Goal: Information Seeking & Learning: Learn about a topic

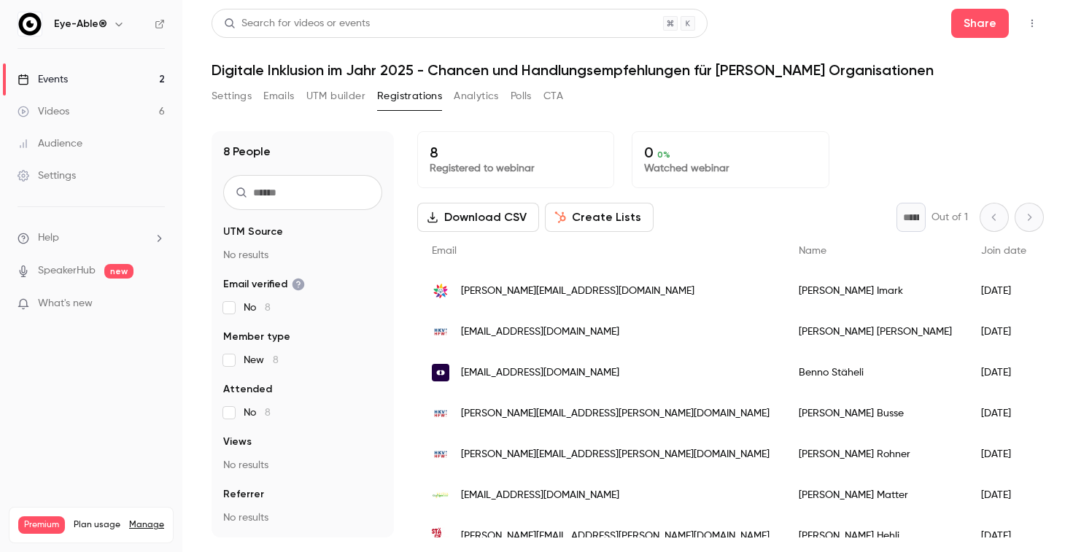
scroll to position [60, 0]
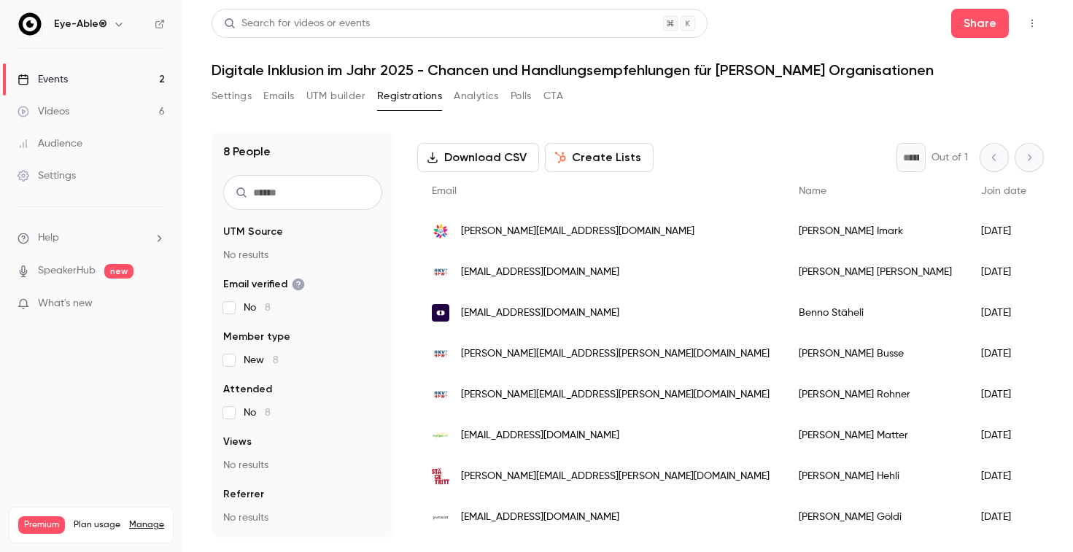
click at [92, 78] on link "Events 2" at bounding box center [91, 79] width 182 height 32
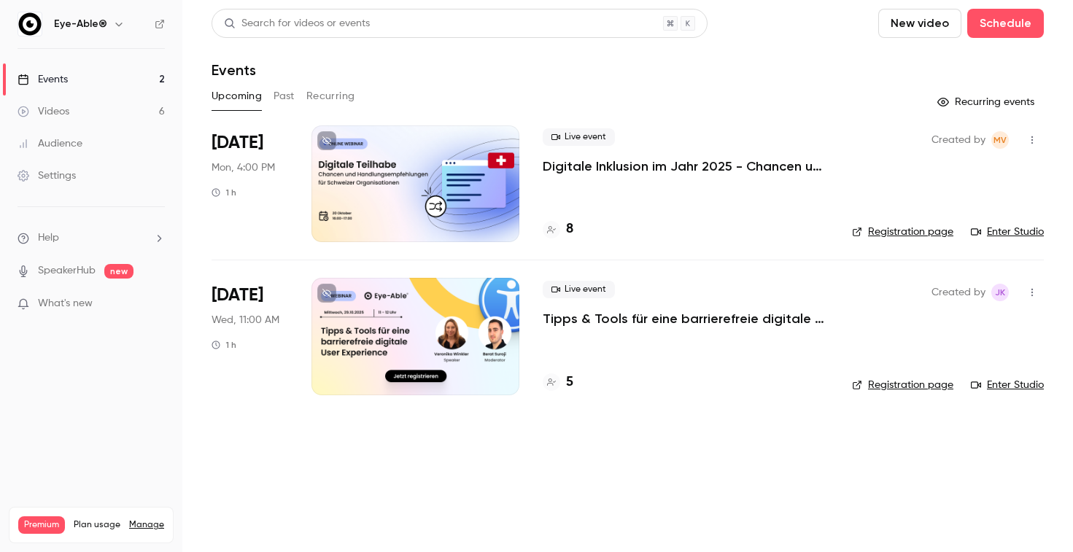
click at [627, 319] on p "Tipps & Tools für eine barrierefreie digitale User Experience" at bounding box center [686, 319] width 286 height 18
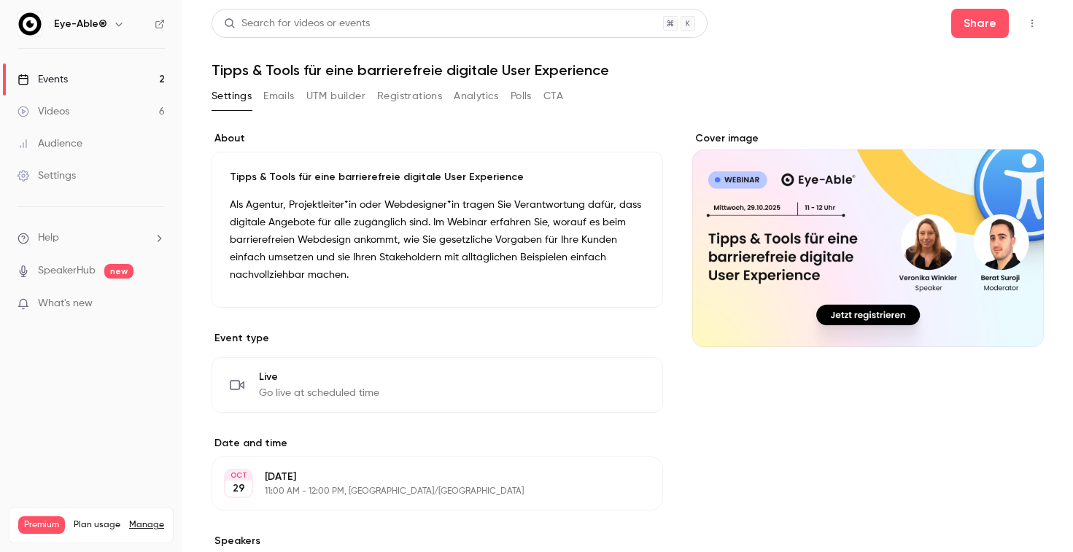
click at [420, 99] on button "Registrations" at bounding box center [409, 96] width 65 height 23
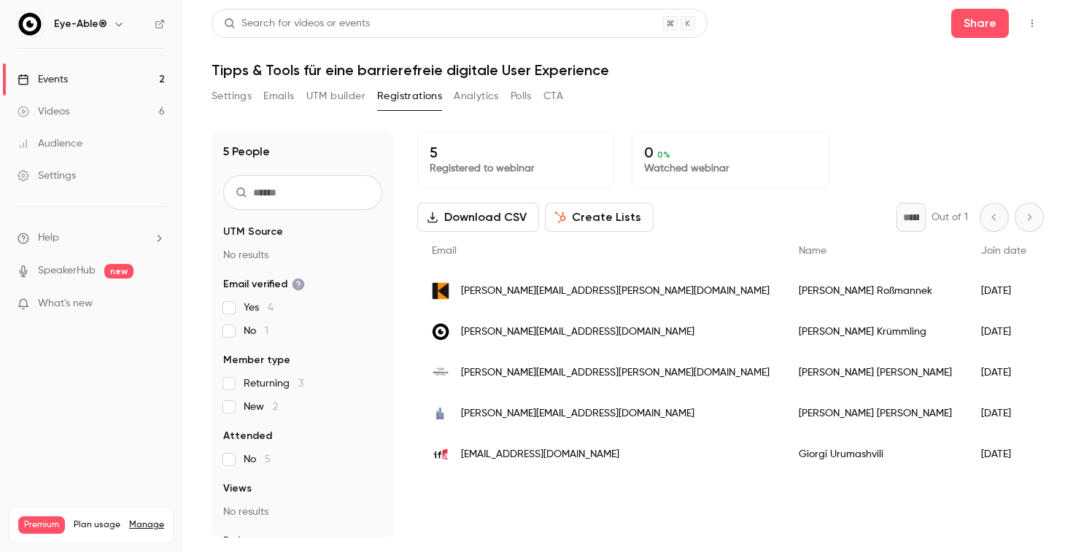
click at [282, 90] on button "Emails" at bounding box center [278, 96] width 31 height 23
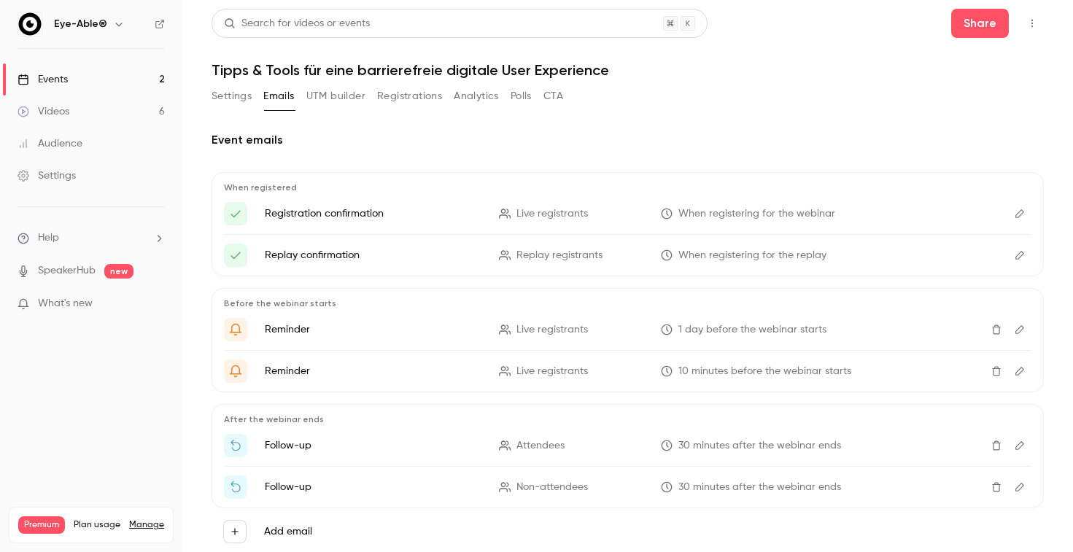
click at [223, 93] on button "Settings" at bounding box center [232, 96] width 40 height 23
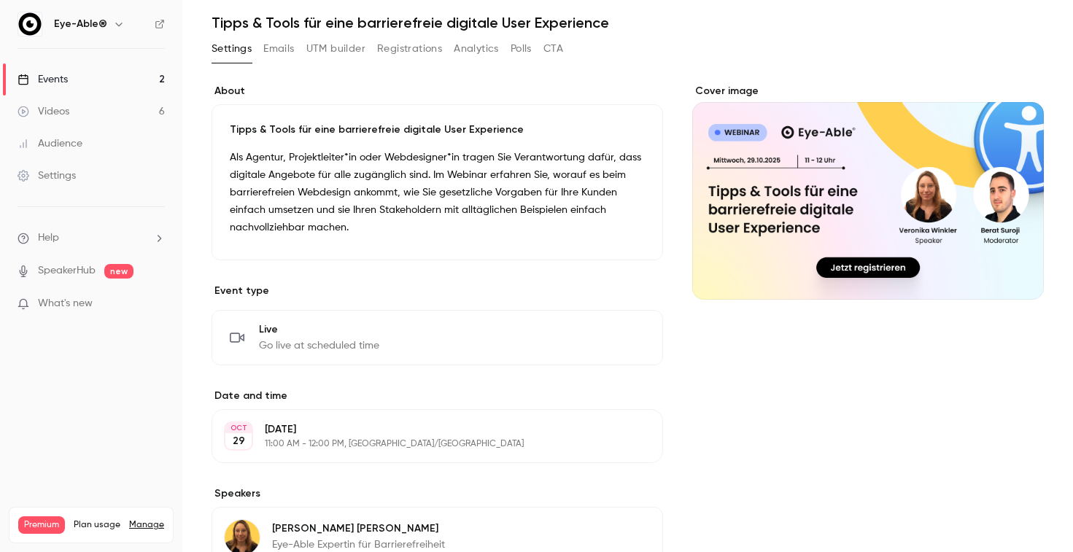
scroll to position [53, 0]
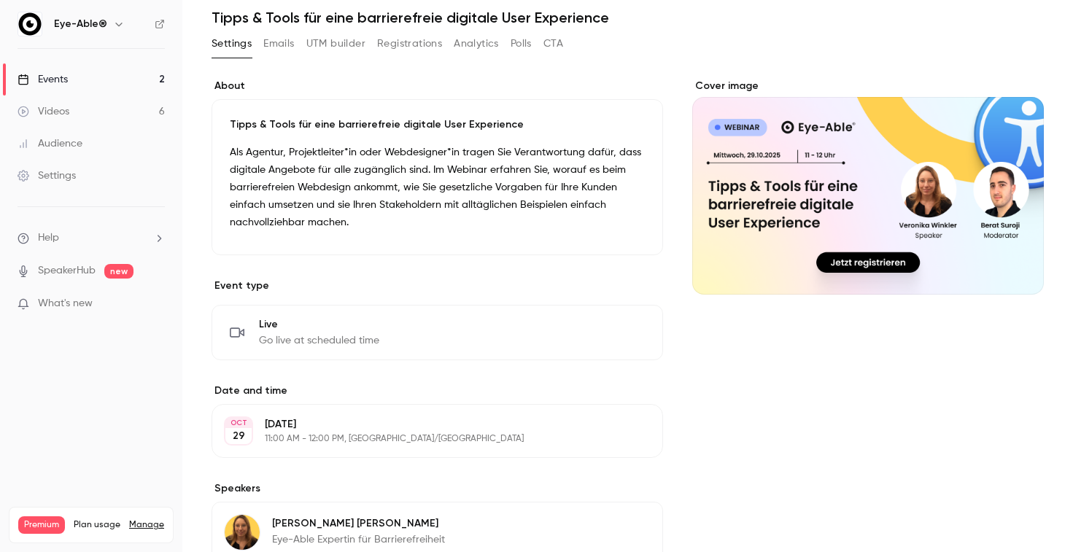
click at [85, 84] on link "Events 2" at bounding box center [91, 79] width 182 height 32
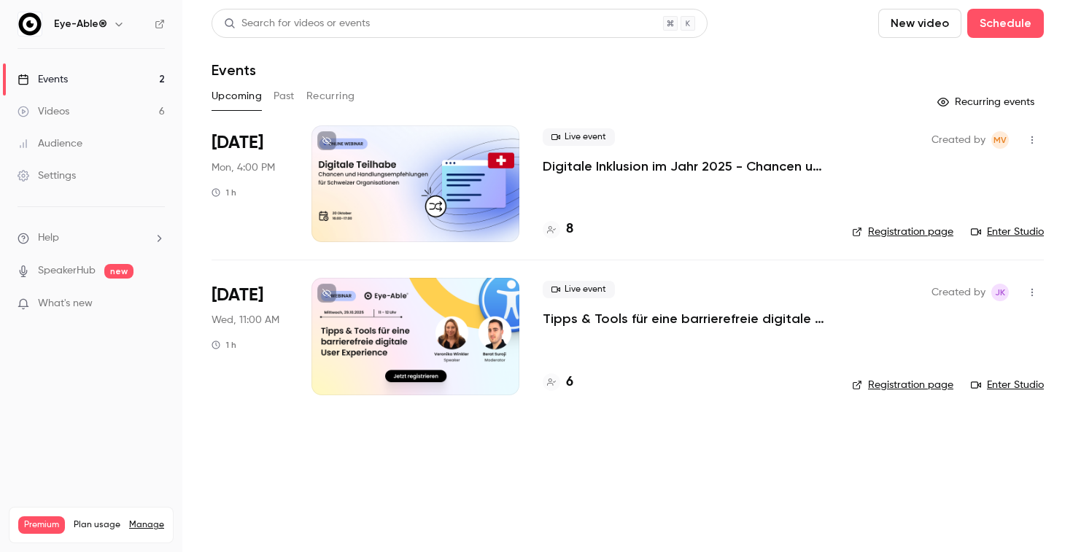
click at [652, 328] on p "Tipps & Tools für eine barrierefreie digitale User Experience" at bounding box center [686, 319] width 286 height 18
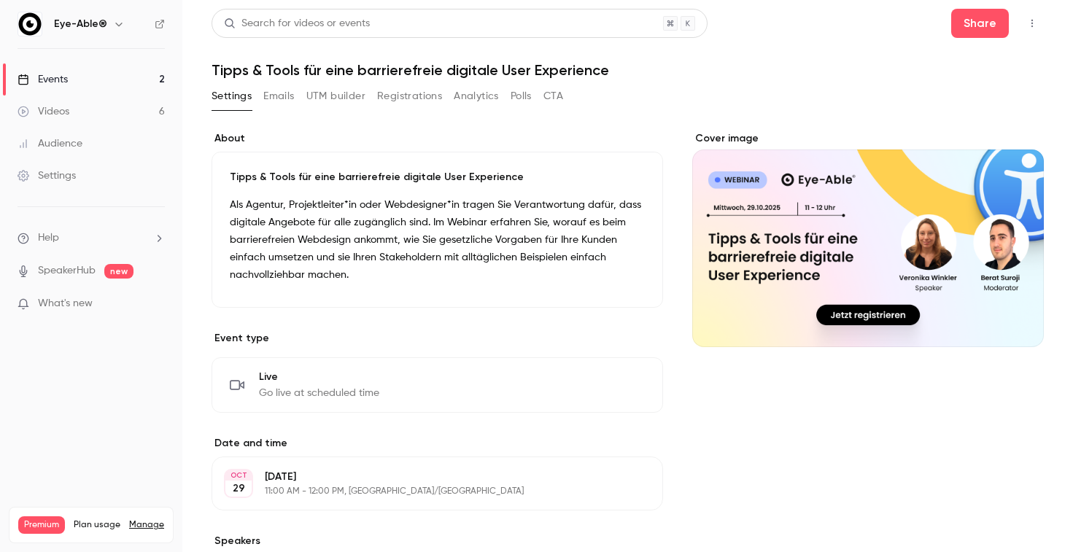
click at [286, 93] on button "Emails" at bounding box center [278, 96] width 31 height 23
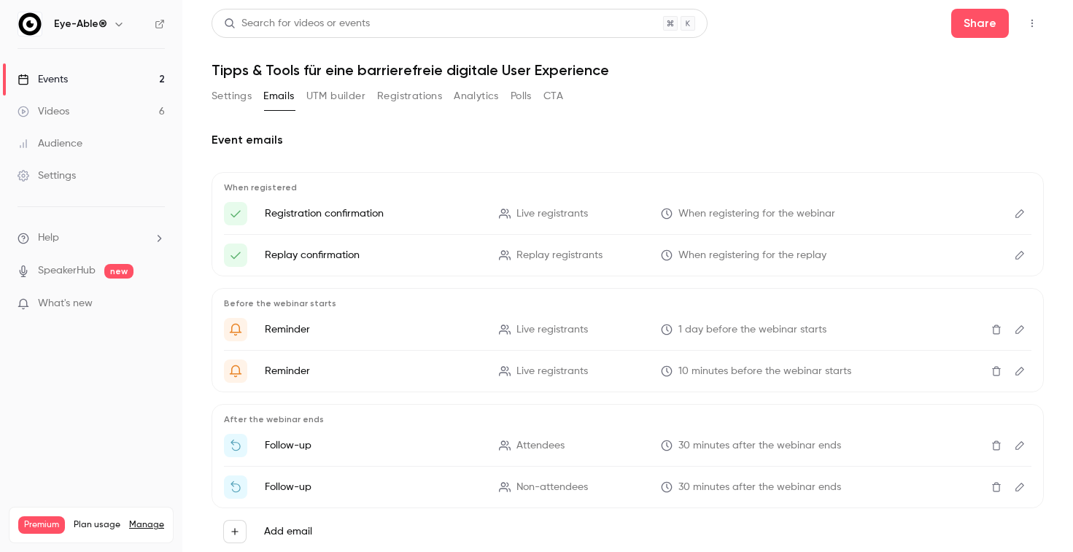
click at [321, 92] on button "UTM builder" at bounding box center [335, 96] width 59 height 23
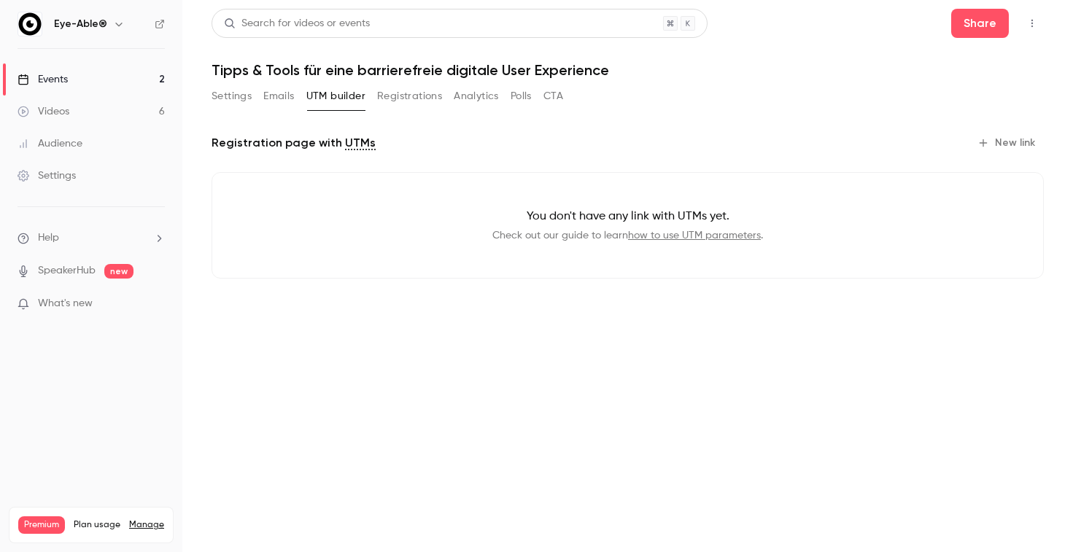
click at [420, 98] on button "Registrations" at bounding box center [409, 96] width 65 height 23
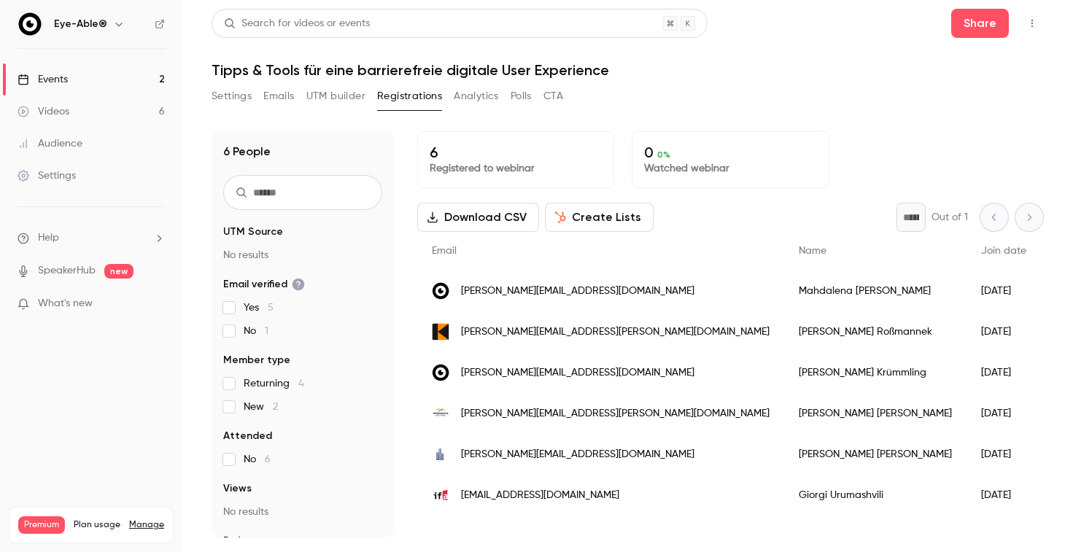
click at [137, 66] on link "Events 2" at bounding box center [91, 79] width 182 height 32
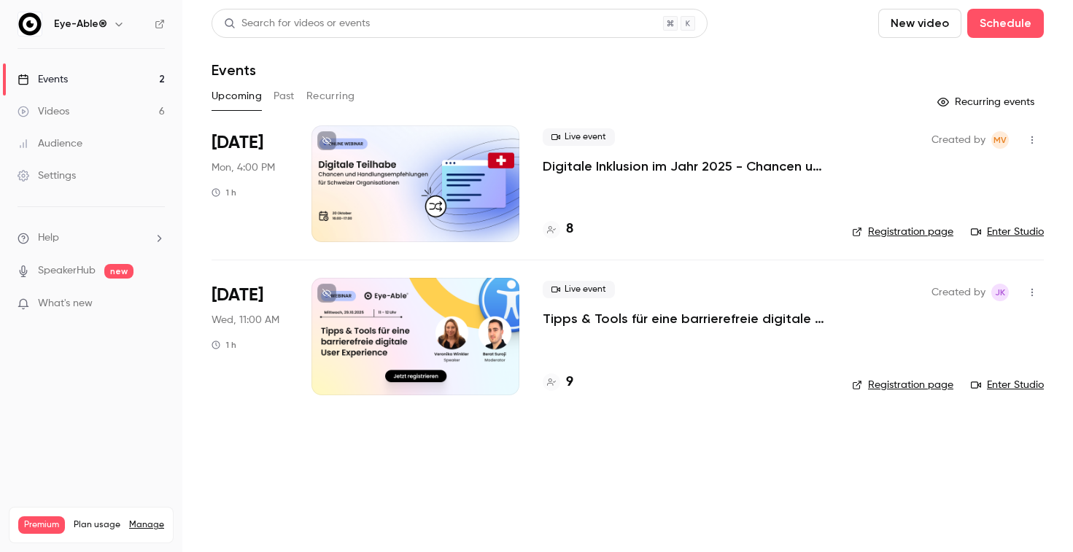
click at [63, 108] on div "Videos" at bounding box center [44, 111] width 52 height 15
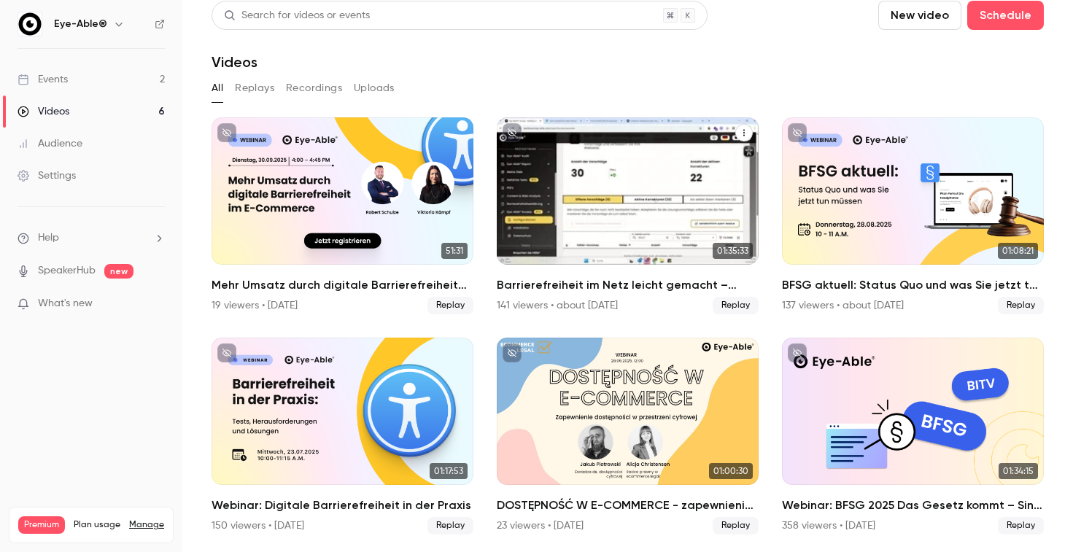
scroll to position [31, 0]
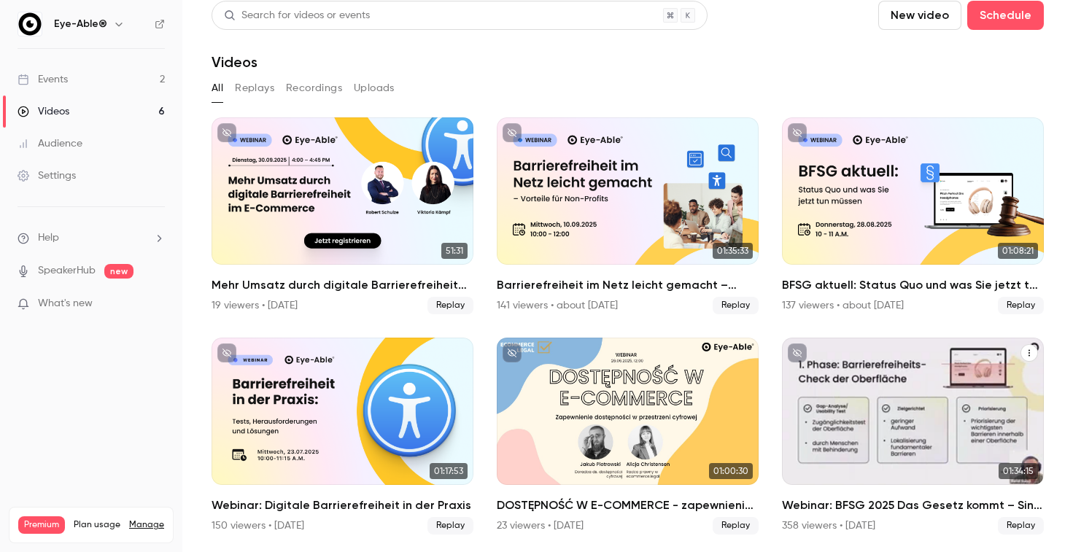
click at [922, 387] on div "Webinar: BFSG 2025 Das Gesetz kommt – Sind Sie bereit?" at bounding box center [913, 411] width 262 height 147
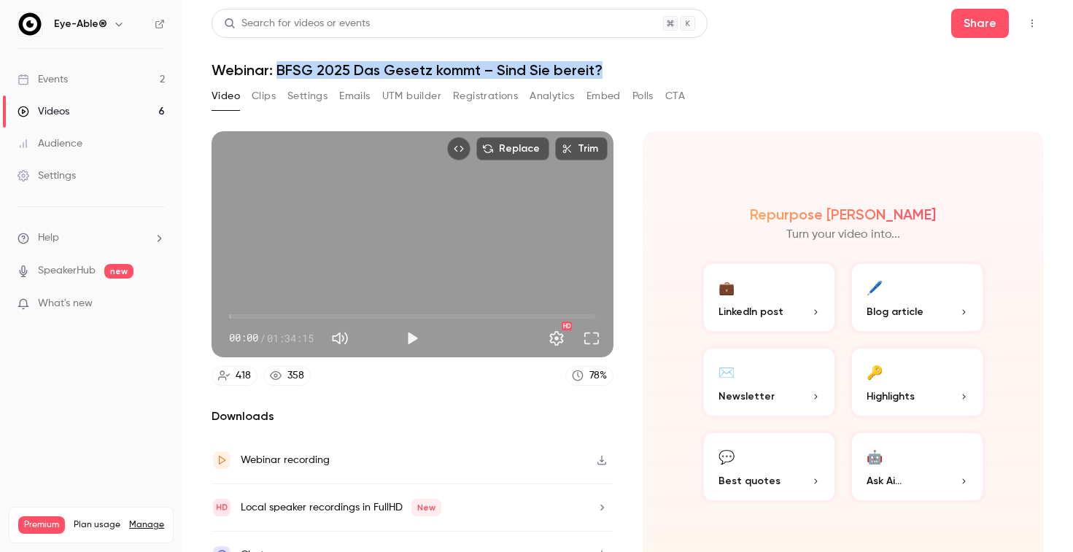
copy h1 "BFSG 2025 Das Gesetz kommt – Sind Sie bereit?"
drag, startPoint x: 279, startPoint y: 65, endPoint x: 639, endPoint y: 80, distance: 360.8
click at [639, 80] on div "Search for videos or events Share Webinar: BFSG 2025 Das Gesetz kommt – Sind Si…" at bounding box center [628, 276] width 833 height 535
click at [274, 93] on button "Clips" at bounding box center [264, 96] width 24 height 23
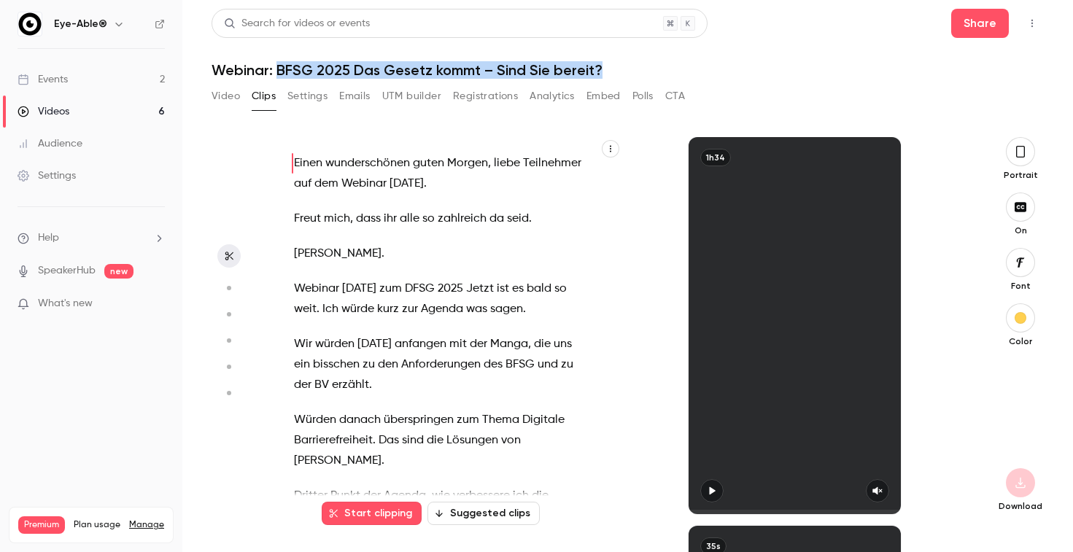
click at [321, 93] on button "Settings" at bounding box center [308, 96] width 40 height 23
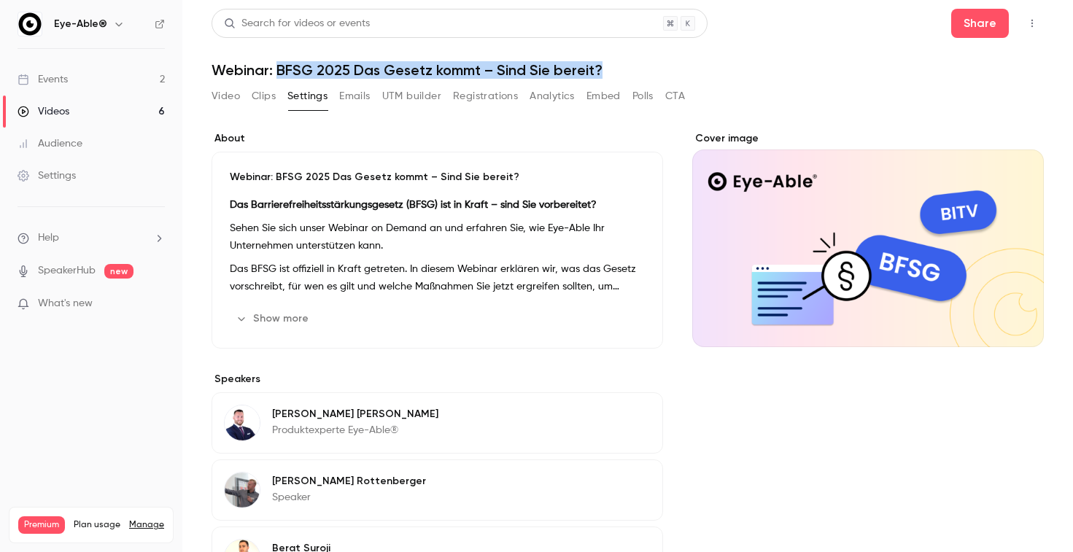
click at [353, 95] on button "Emails" at bounding box center [354, 96] width 31 height 23
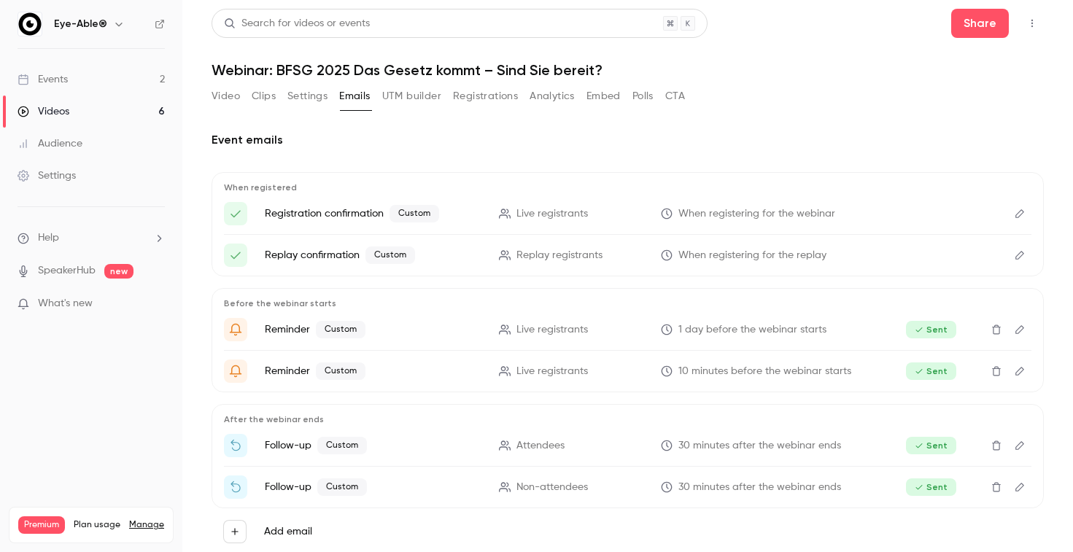
click at [247, 102] on div "Video Clips Settings Emails UTM builder Registrations Analytics Embed Polls CTA" at bounding box center [449, 96] width 474 height 23
click at [235, 99] on button "Video" at bounding box center [226, 96] width 28 height 23
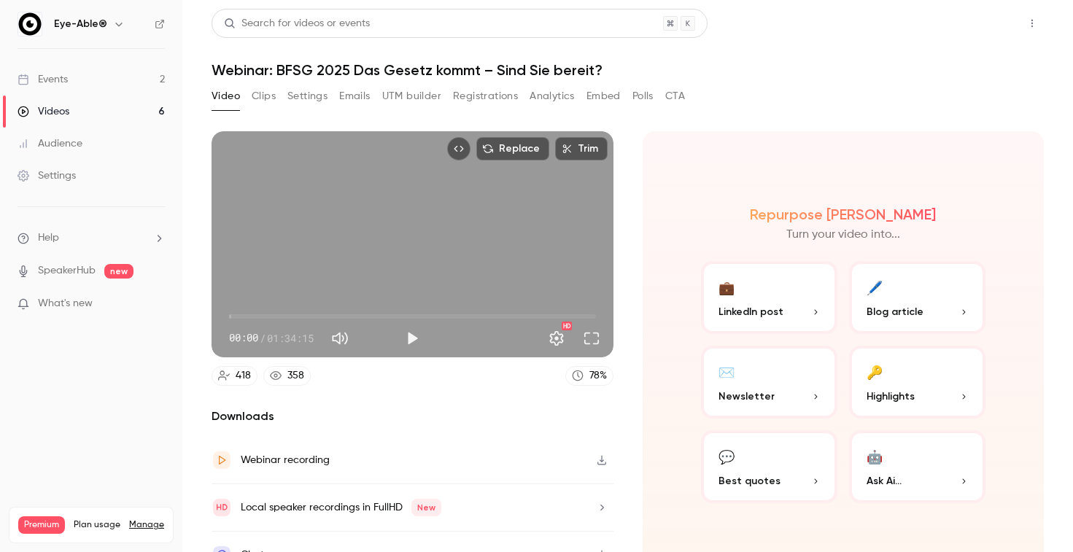
click at [1002, 23] on button "Share" at bounding box center [981, 23] width 58 height 29
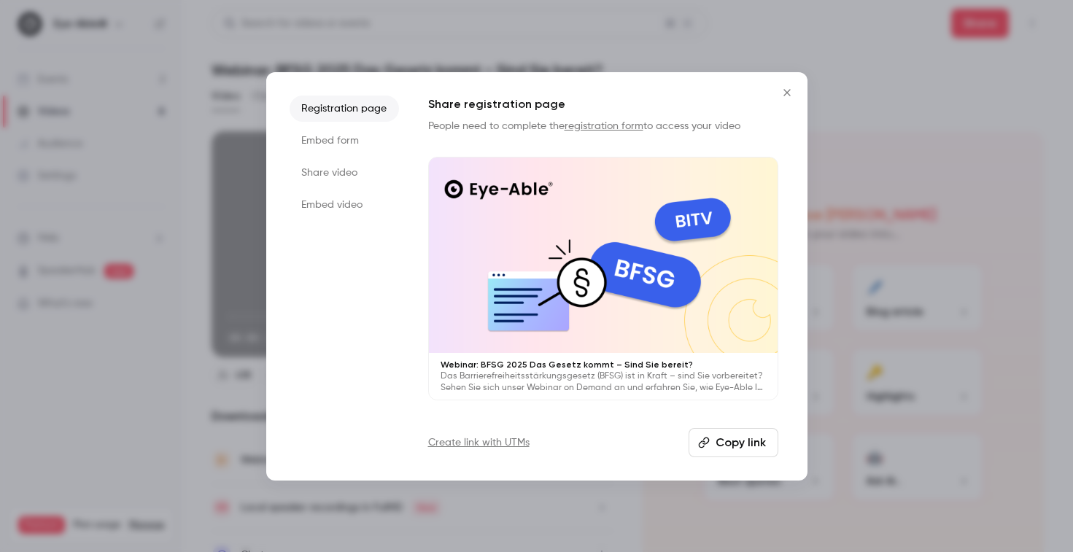
click at [339, 170] on li "Share video" at bounding box center [344, 173] width 109 height 26
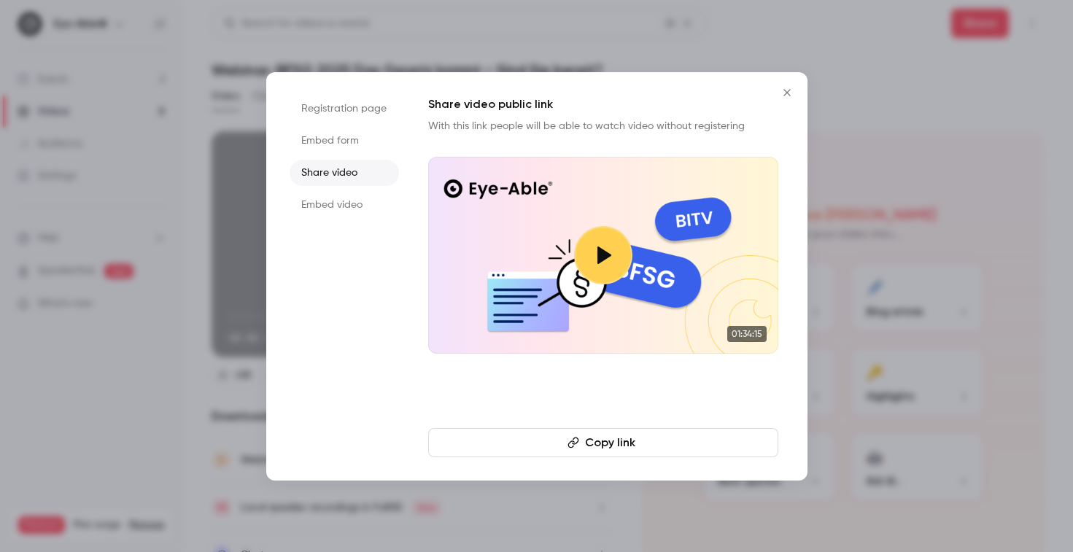
click at [605, 439] on button "Copy link" at bounding box center [603, 442] width 350 height 29
click at [877, 38] on div at bounding box center [536, 276] width 1073 height 552
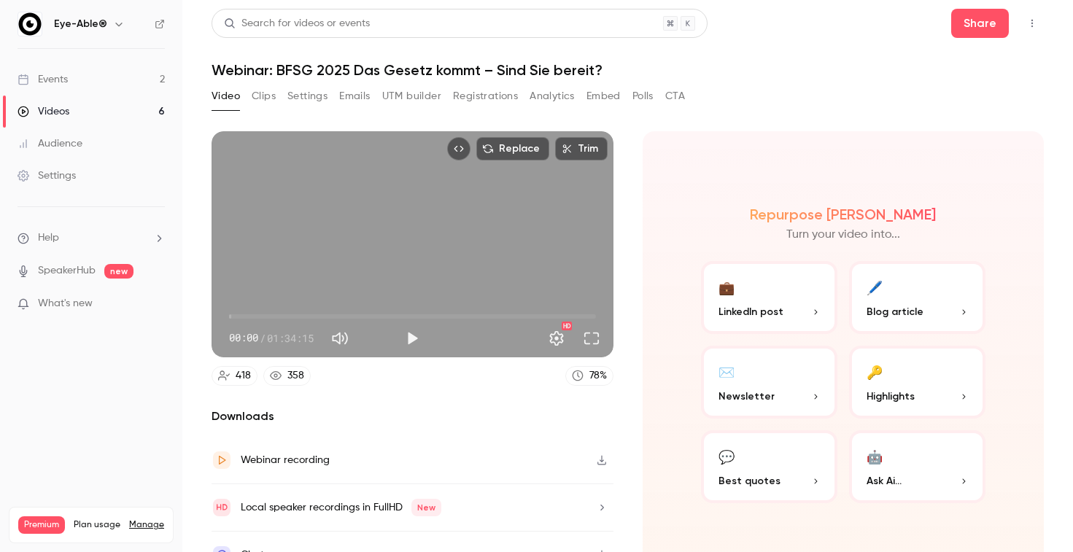
click at [59, 110] on div "Videos" at bounding box center [44, 111] width 52 height 15
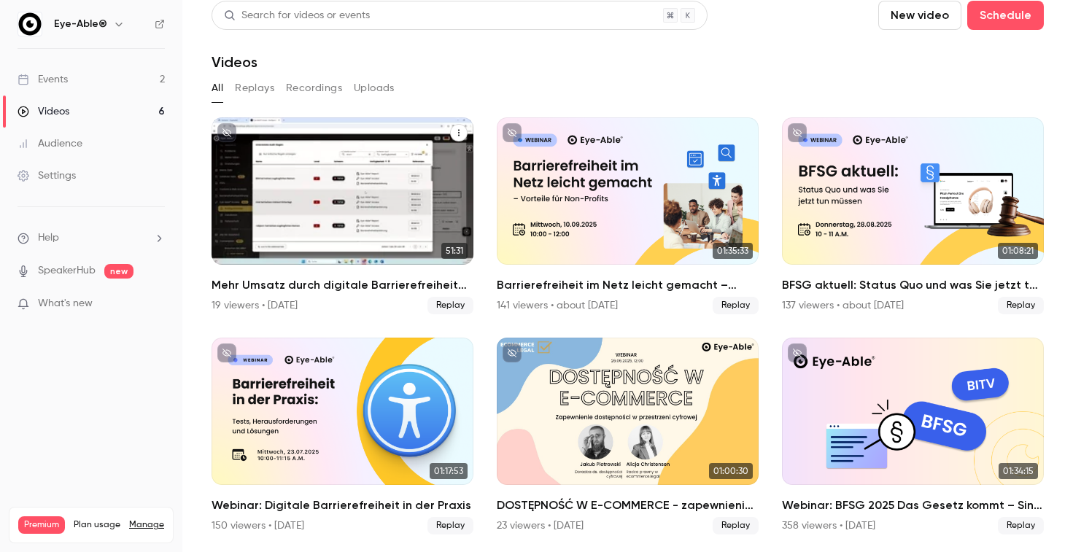
scroll to position [31, 0]
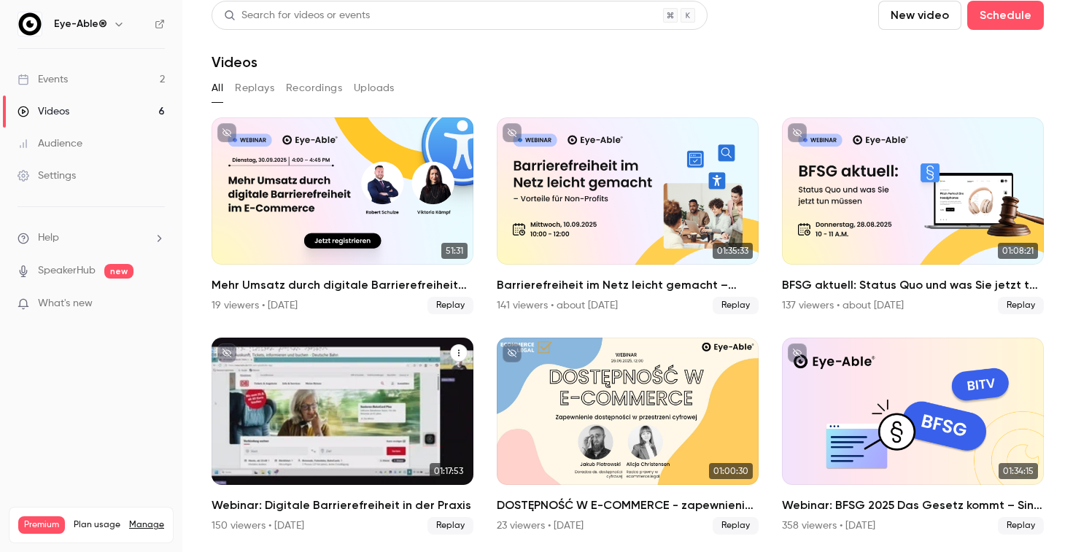
click at [312, 470] on link "01:17:53 Webinar: Digitale Barrierefreiheit in der Praxis 150 viewers • [DATE] …" at bounding box center [343, 436] width 262 height 197
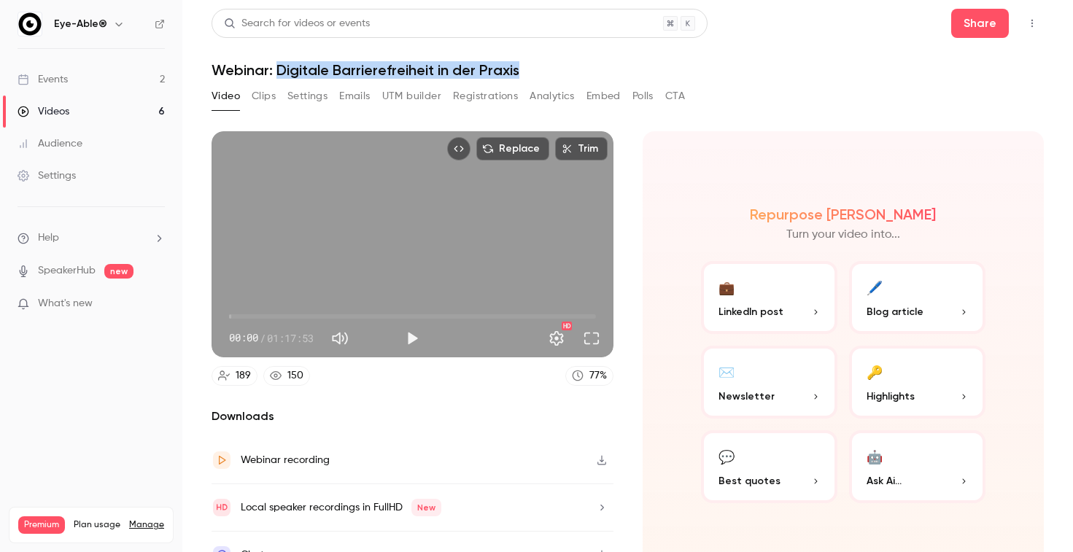
copy h1 "Digitale Barrierefreiheit in der Praxis"
drag, startPoint x: 277, startPoint y: 69, endPoint x: 582, endPoint y: 69, distance: 305.0
click at [582, 69] on h1 "Webinar: Digitale Barrierefreiheit in der Praxis" at bounding box center [628, 70] width 833 height 18
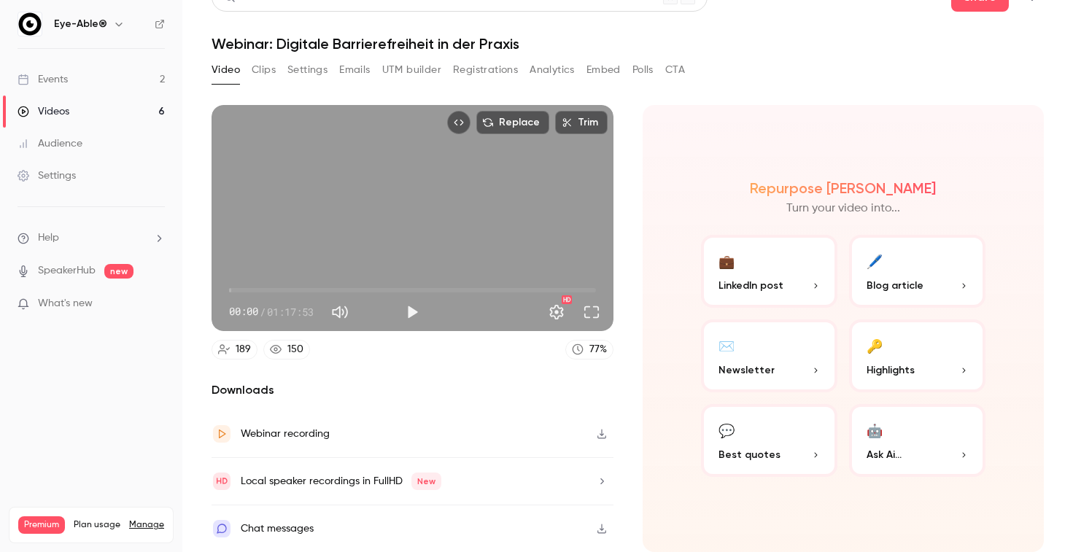
click at [458, 382] on h2 "Downloads" at bounding box center [413, 391] width 402 height 18
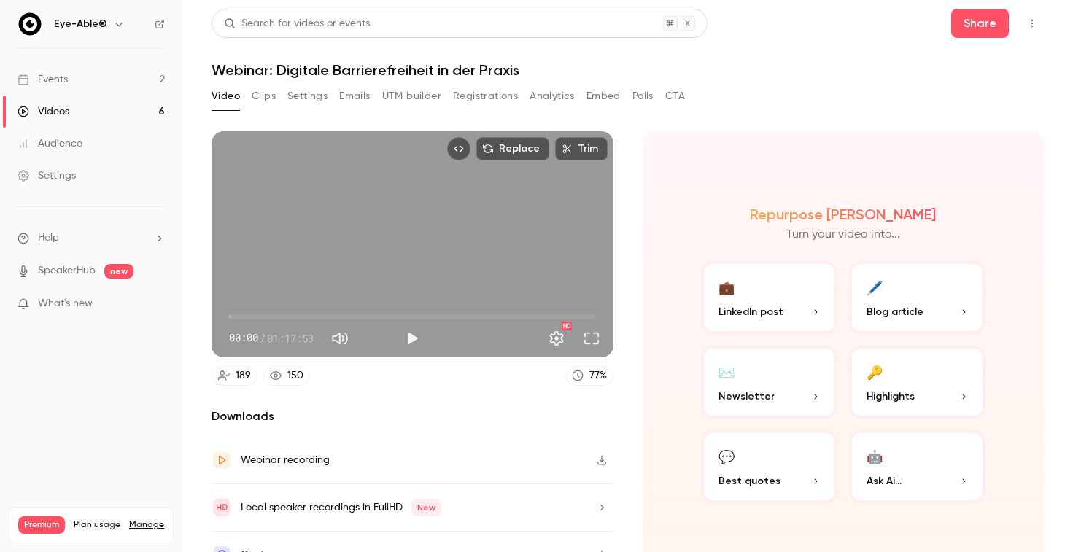
click at [260, 87] on button "Clips" at bounding box center [264, 96] width 24 height 23
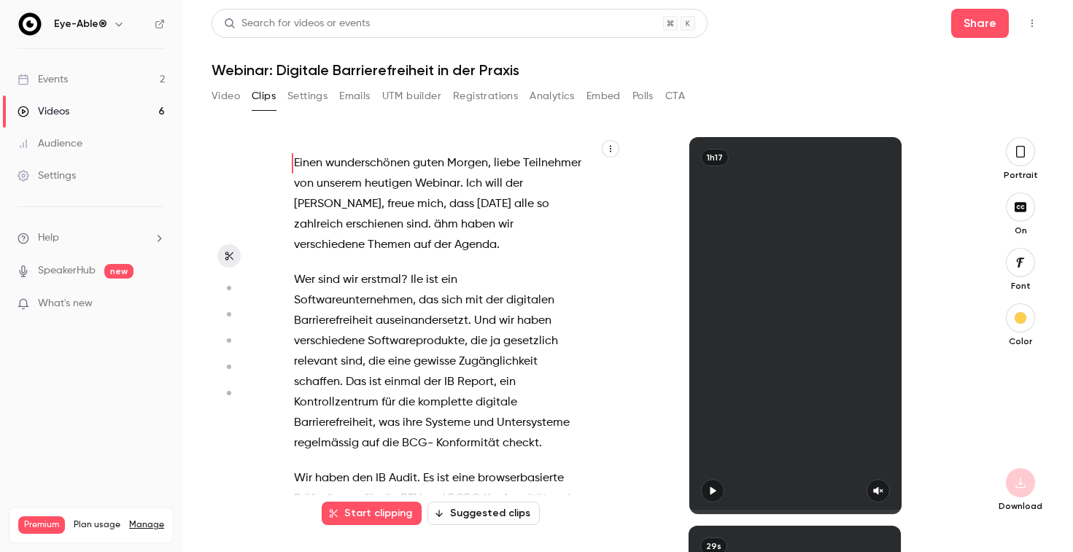
click at [312, 94] on button "Settings" at bounding box center [308, 96] width 40 height 23
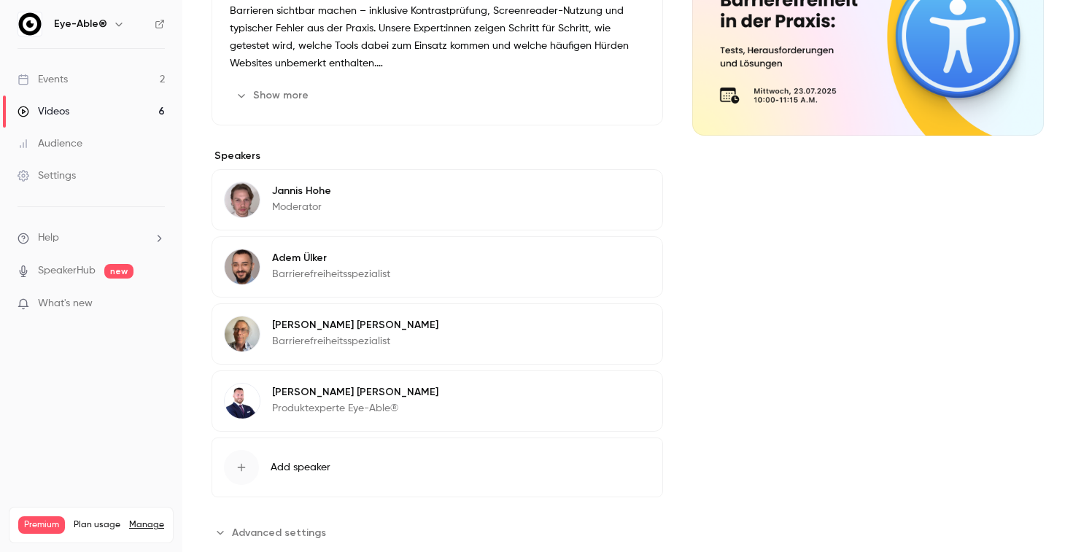
scroll to position [218, 0]
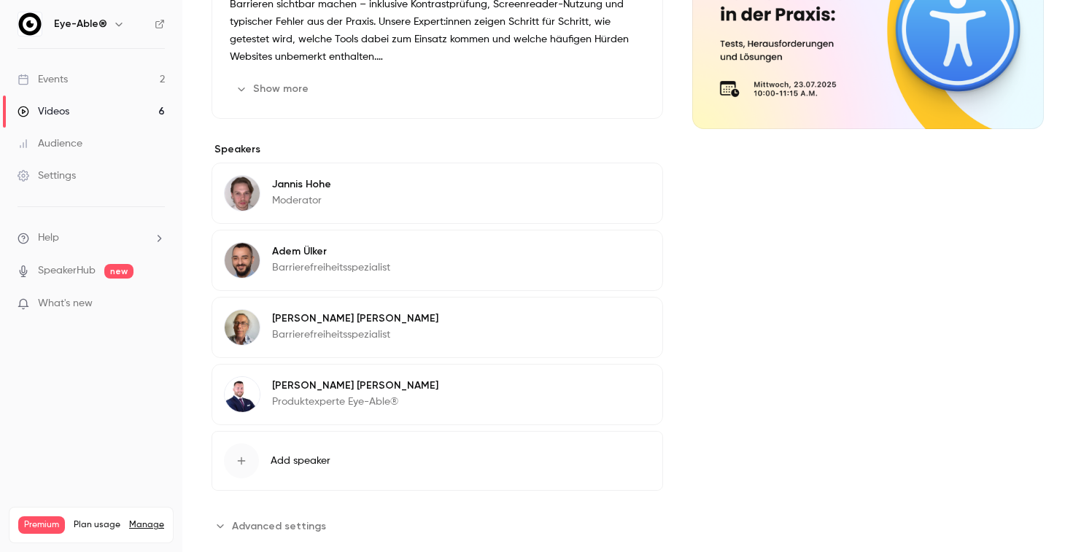
click at [267, 250] on div "Adem Ülker Barrierefreiheitsspezialist" at bounding box center [307, 260] width 166 height 36
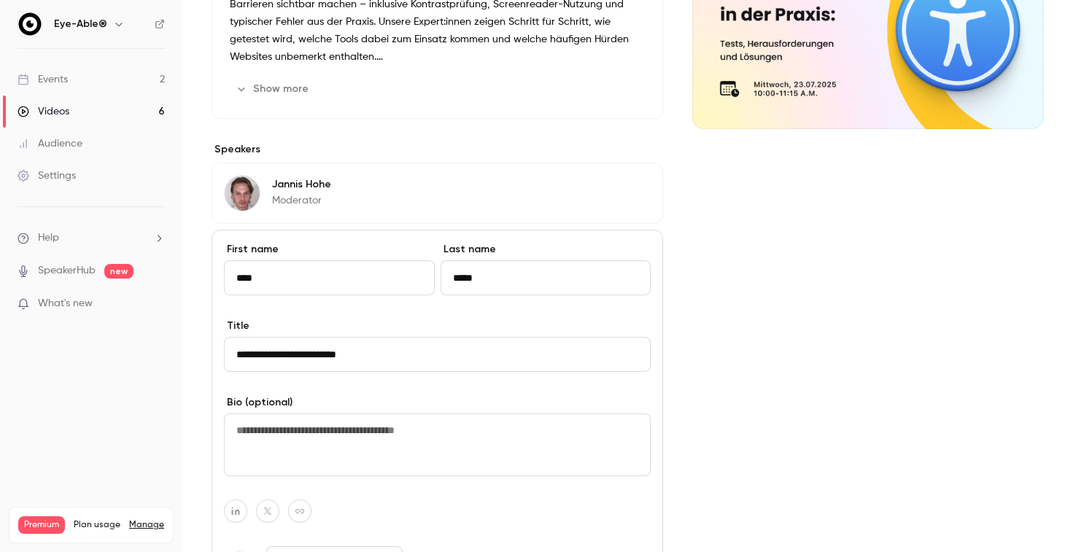
click at [288, 187] on p "[PERSON_NAME]" at bounding box center [301, 184] width 59 height 15
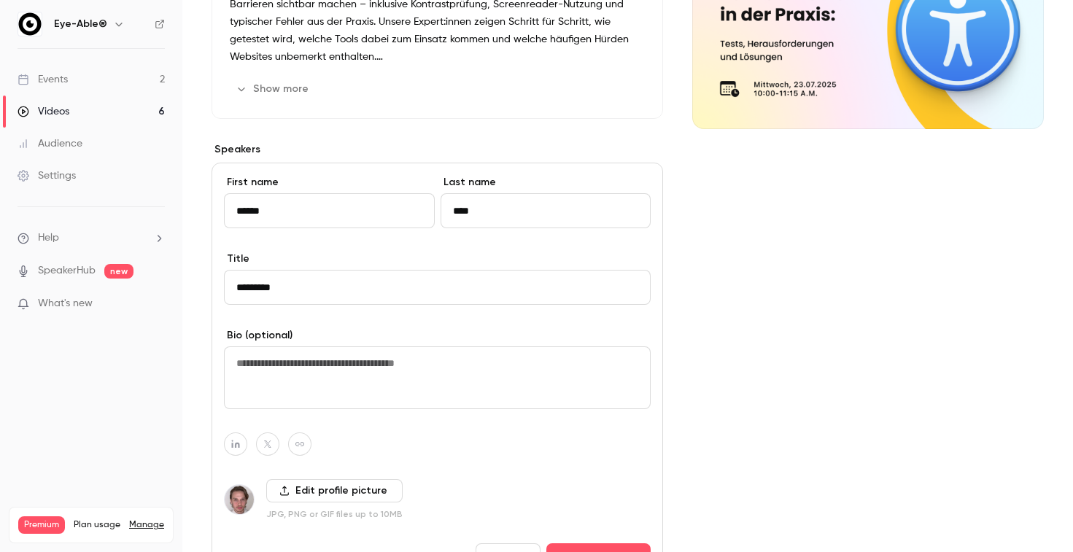
drag, startPoint x: 277, startPoint y: 204, endPoint x: 251, endPoint y: 204, distance: 26.3
click at [250, 204] on input "******" at bounding box center [329, 210] width 211 height 35
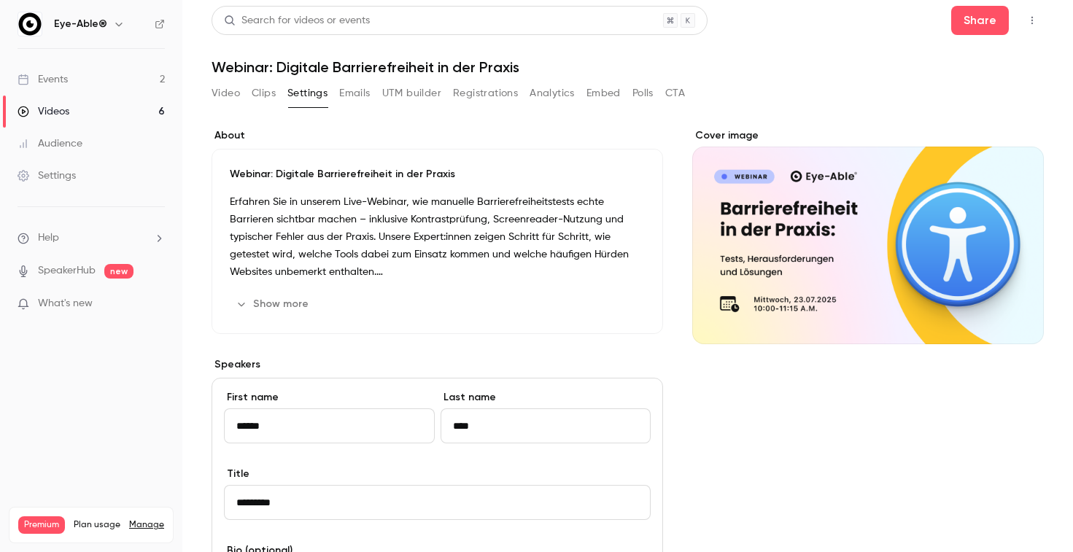
scroll to position [0, 0]
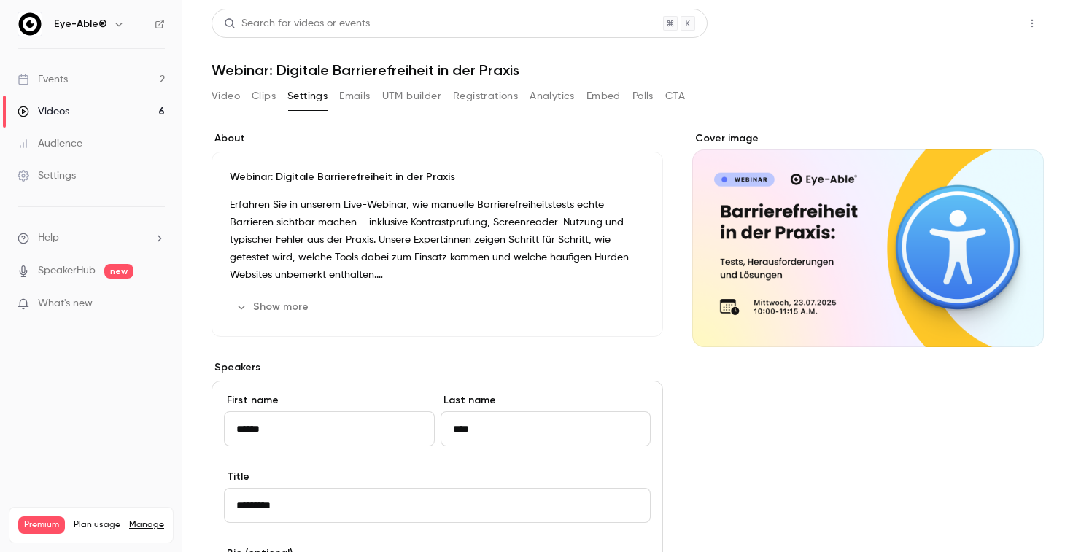
click at [972, 34] on button "Share" at bounding box center [981, 23] width 58 height 29
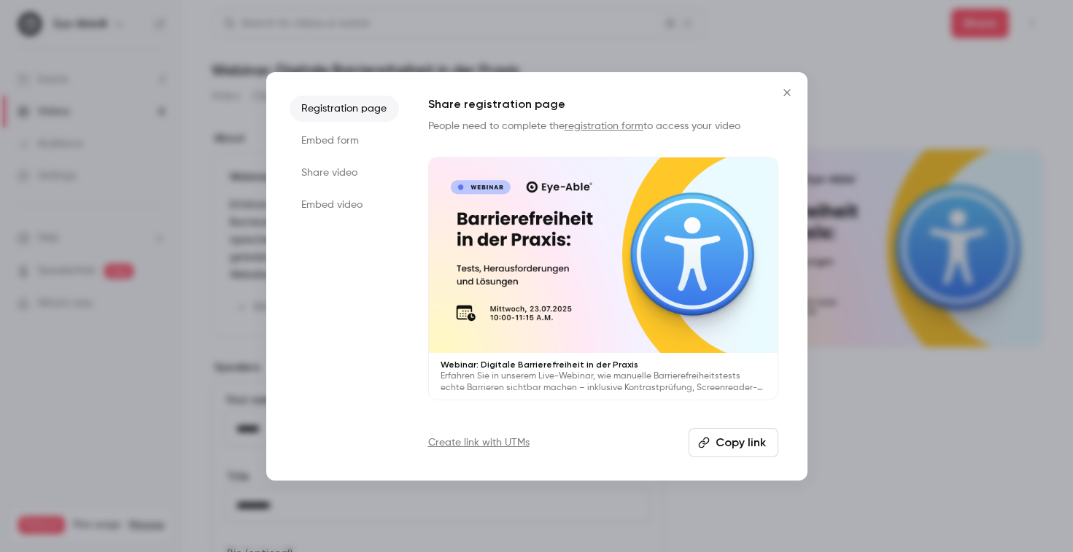
click at [368, 175] on li "Share video" at bounding box center [344, 173] width 109 height 26
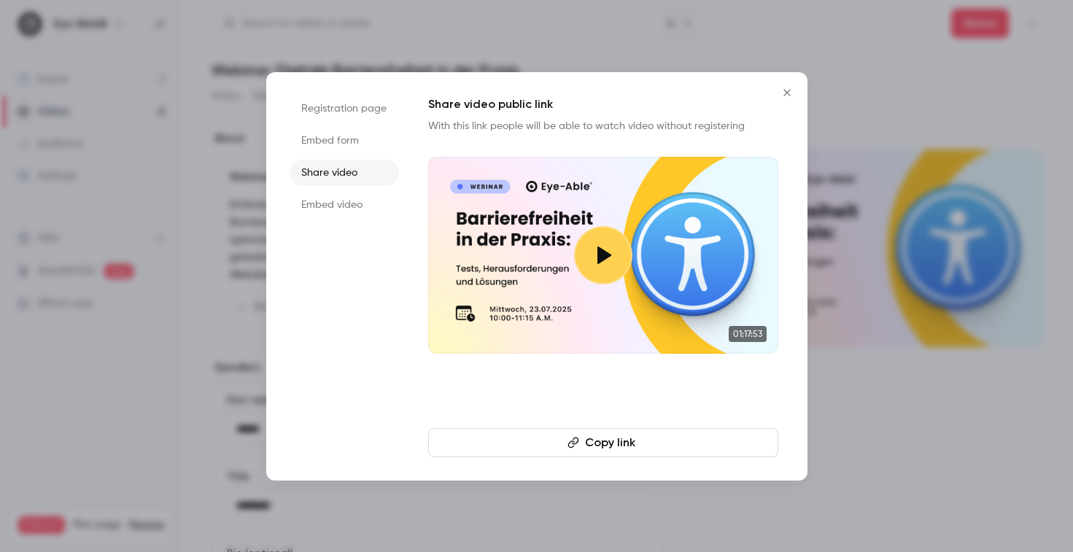
click at [617, 447] on button "Copy link" at bounding box center [603, 442] width 350 height 29
click at [776, 94] on button "Close" at bounding box center [787, 92] width 29 height 29
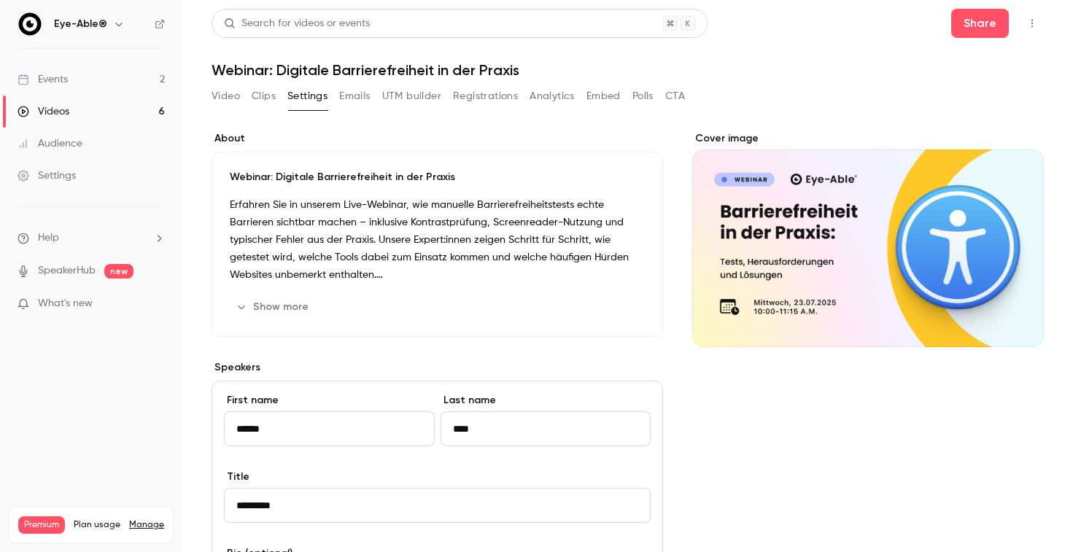
click at [45, 115] on div "Videos" at bounding box center [44, 111] width 52 height 15
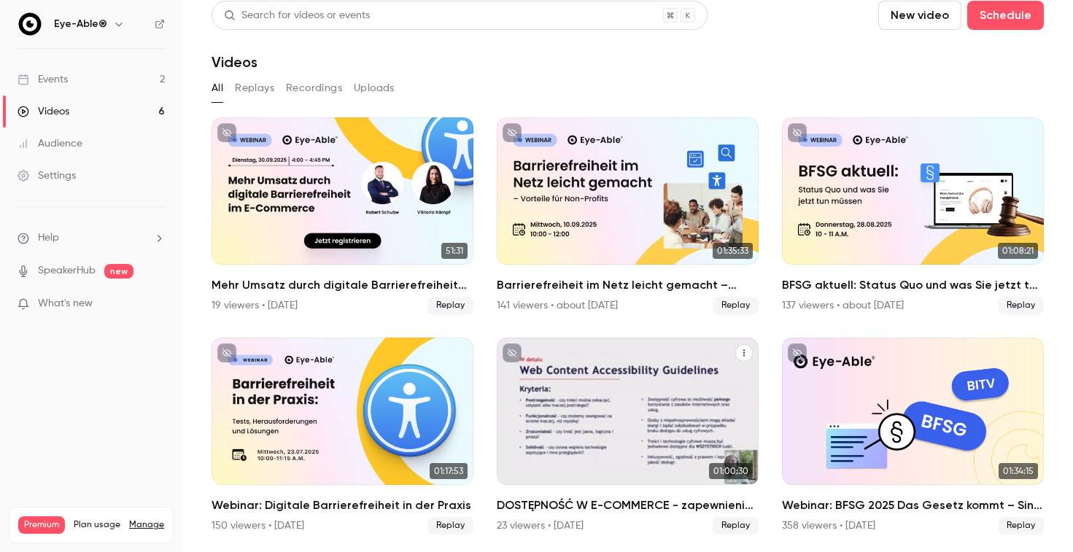
scroll to position [31, 0]
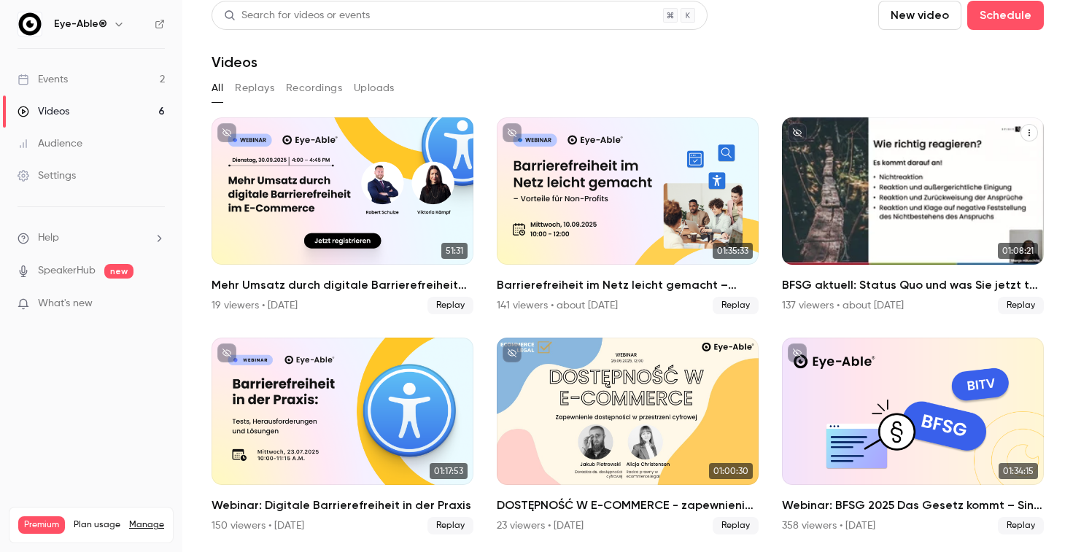
click at [839, 277] on h2 "BFSG aktuell: Status Quo und was Sie jetzt tun müssen" at bounding box center [913, 286] width 262 height 18
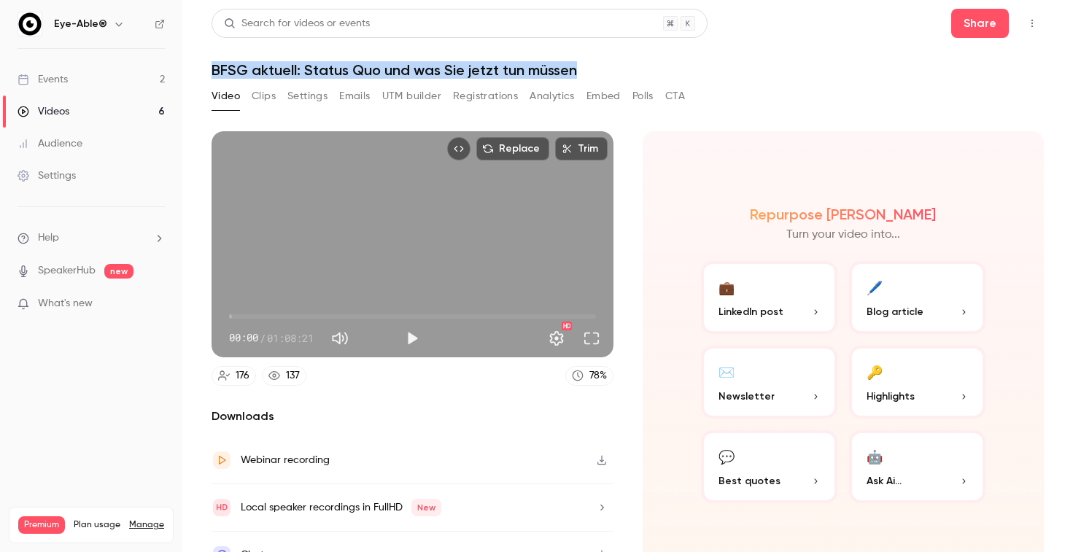
copy h1 "BFSG aktuell: Status Quo und was Sie jetzt tun müssen"
drag, startPoint x: 209, startPoint y: 69, endPoint x: 727, endPoint y: 70, distance: 518.1
click at [727, 70] on main "Search for videos or events Share BFSG aktuell: Status Quo und was Sie jetzt tu…" at bounding box center [627, 276] width 891 height 552
click at [419, 350] on button "Play" at bounding box center [412, 338] width 29 height 29
click at [414, 344] on button "Pause" at bounding box center [412, 338] width 29 height 29
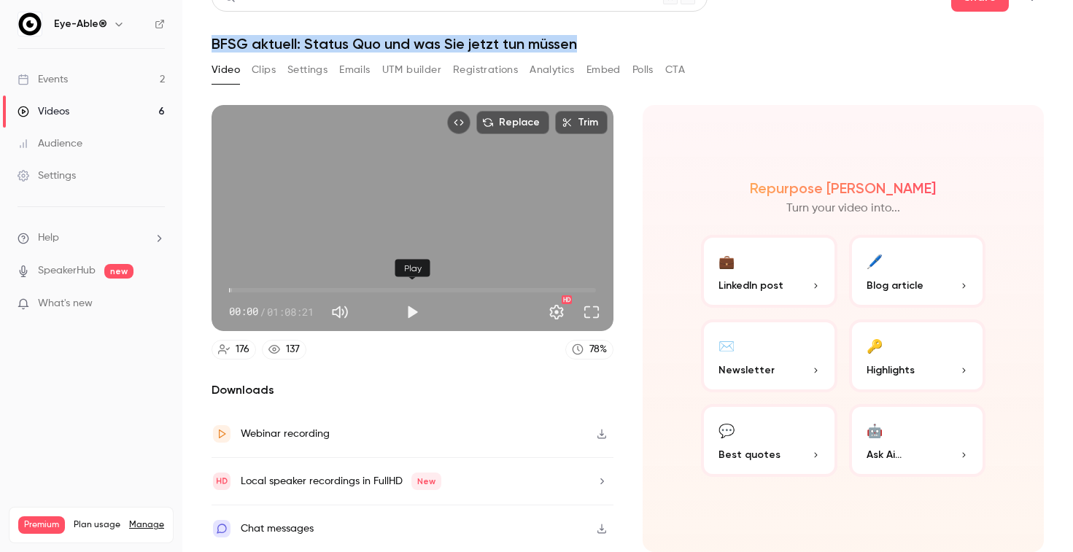
click at [421, 301] on button "Play" at bounding box center [412, 312] width 29 height 29
type input "***"
click at [421, 301] on button "Pause" at bounding box center [412, 312] width 29 height 29
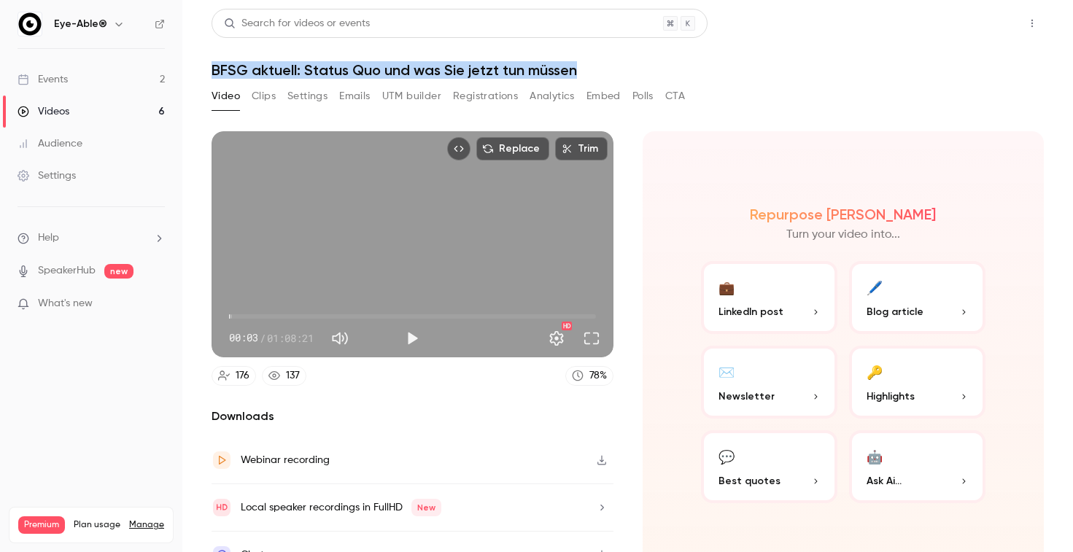
click at [989, 26] on button "Share" at bounding box center [981, 23] width 58 height 29
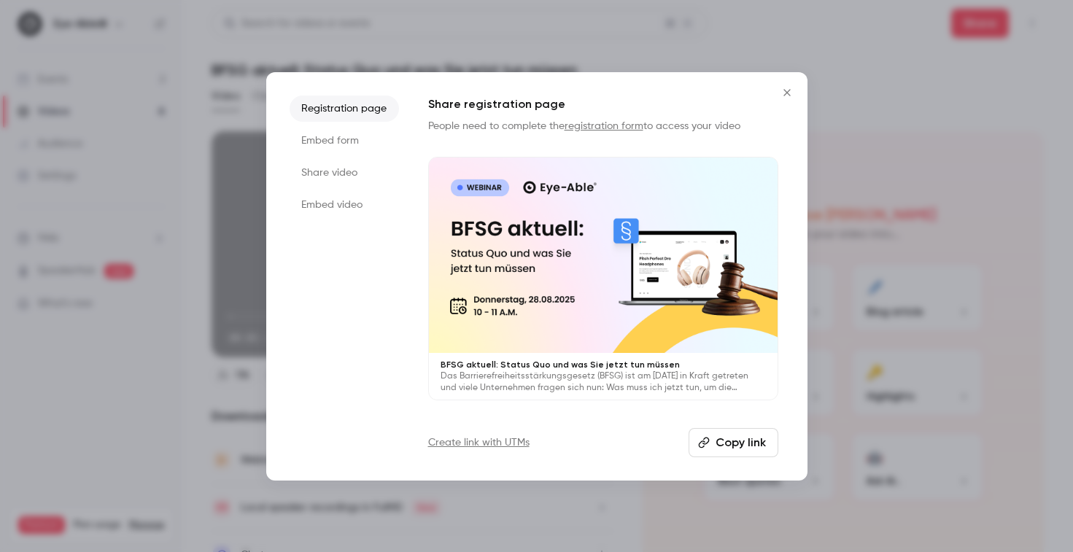
click at [339, 180] on li "Share video" at bounding box center [344, 173] width 109 height 26
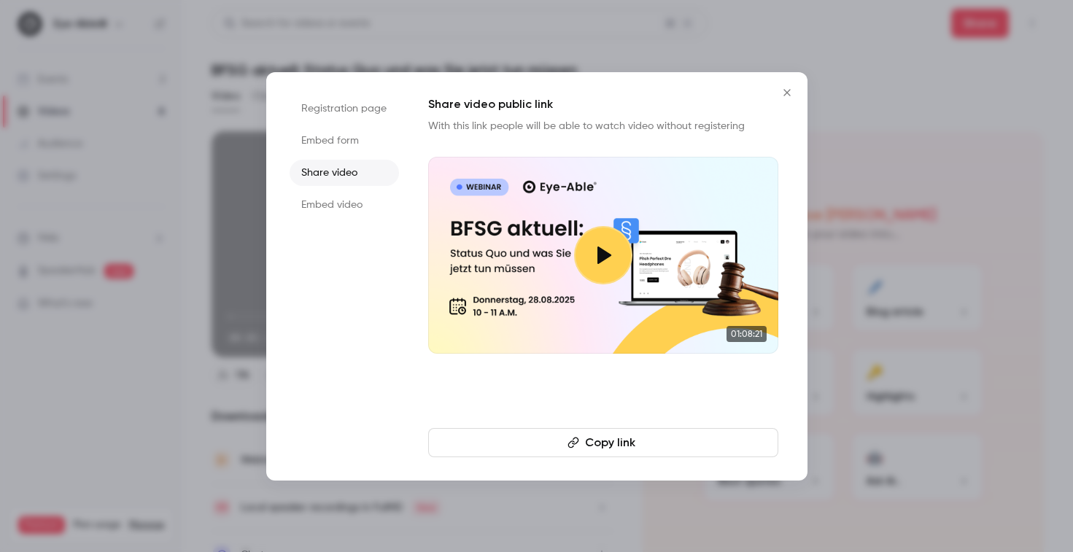
click at [657, 451] on button "Copy link" at bounding box center [603, 442] width 350 height 29
click at [784, 90] on icon "Close" at bounding box center [787, 92] width 7 height 7
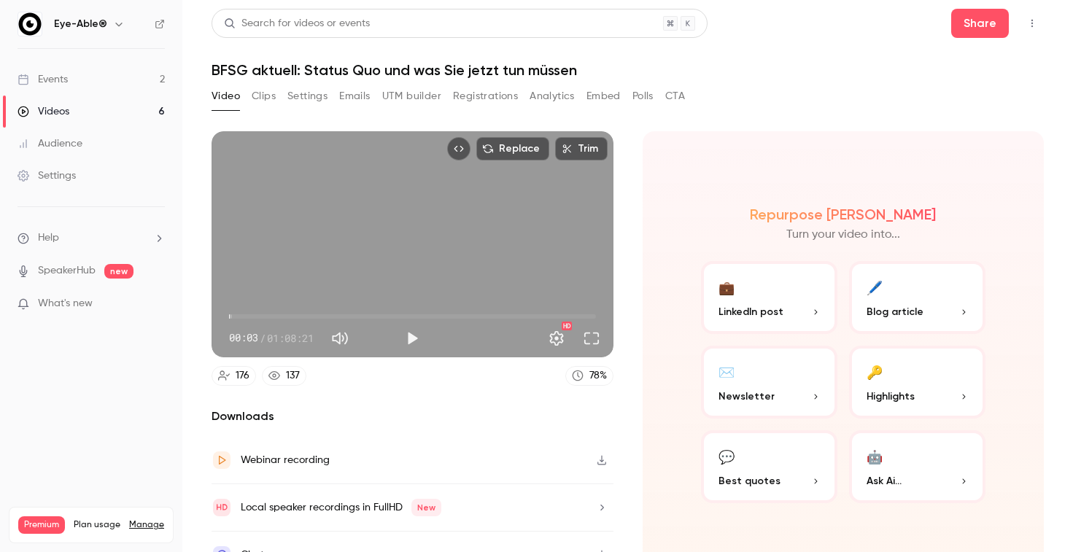
click at [231, 98] on button "Video" at bounding box center [226, 96] width 28 height 23
click at [63, 83] on div "Events" at bounding box center [43, 79] width 50 height 15
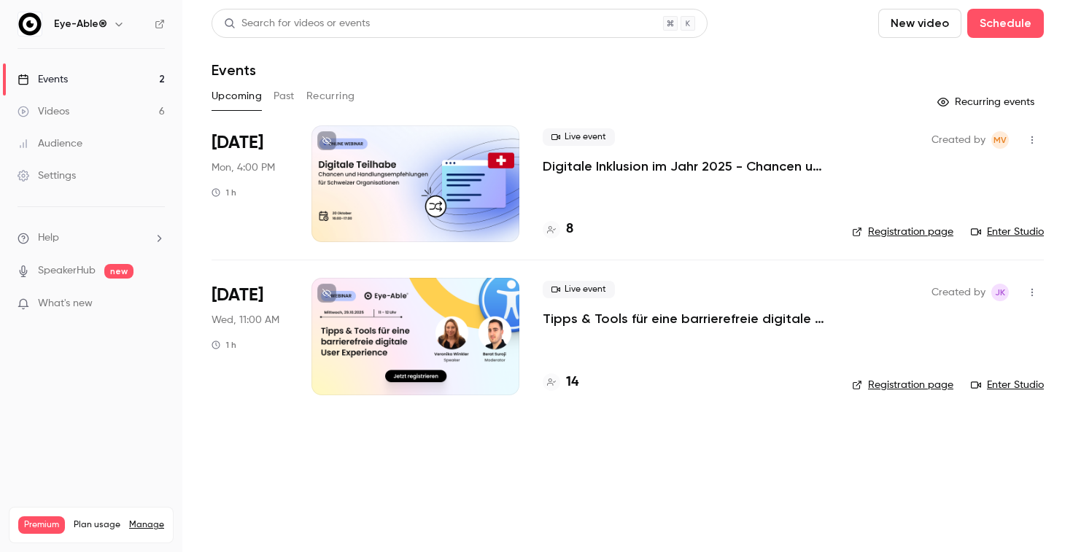
click at [104, 115] on link "Videos 6" at bounding box center [91, 112] width 182 height 32
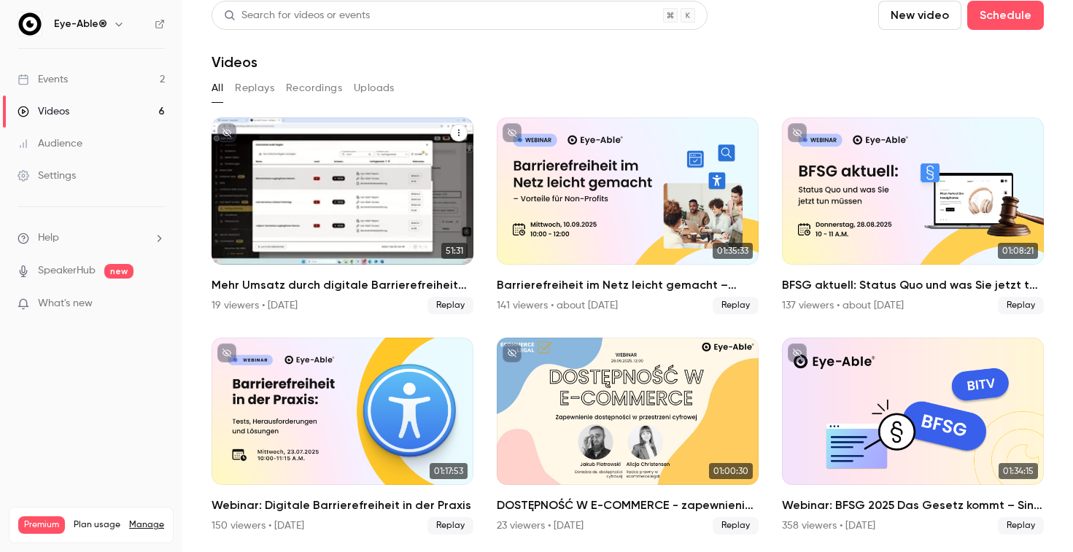
scroll to position [31, 0]
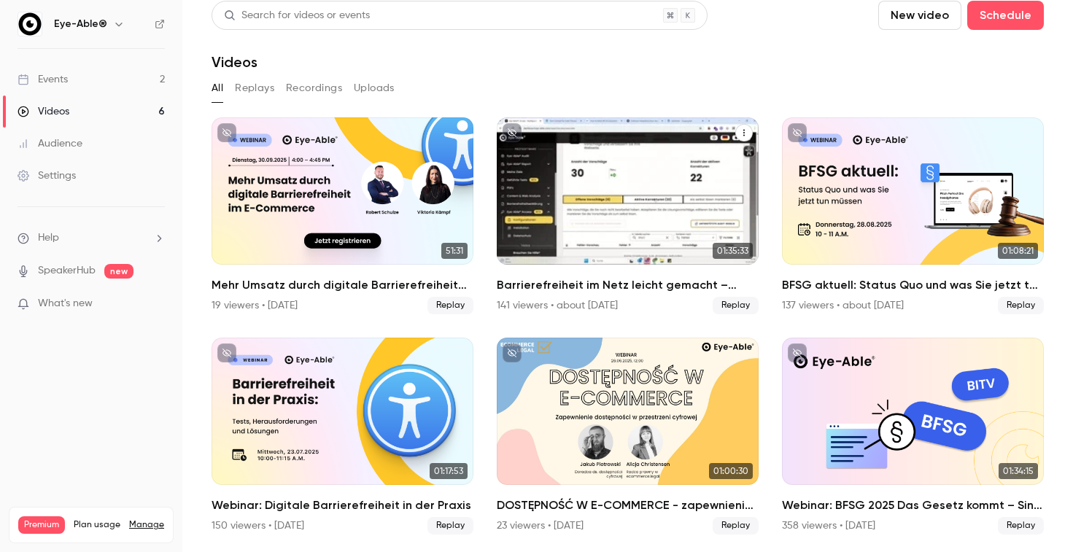
click at [639, 277] on h2 "Barrierefreiheit im Netz leicht gemacht – Vorteile für Non-Profits" at bounding box center [628, 286] width 262 height 18
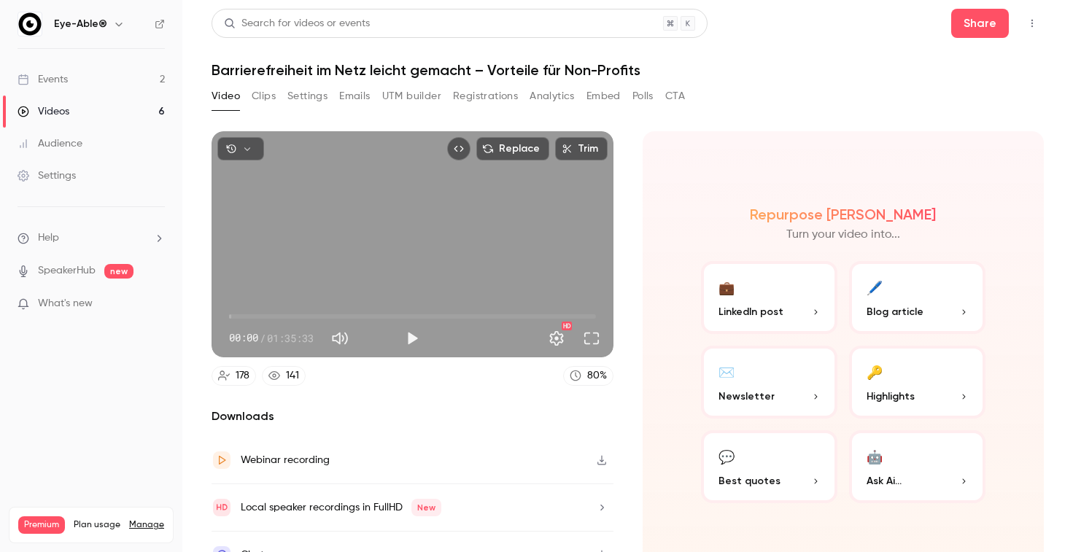
click at [118, 104] on link "Videos 6" at bounding box center [91, 112] width 182 height 32
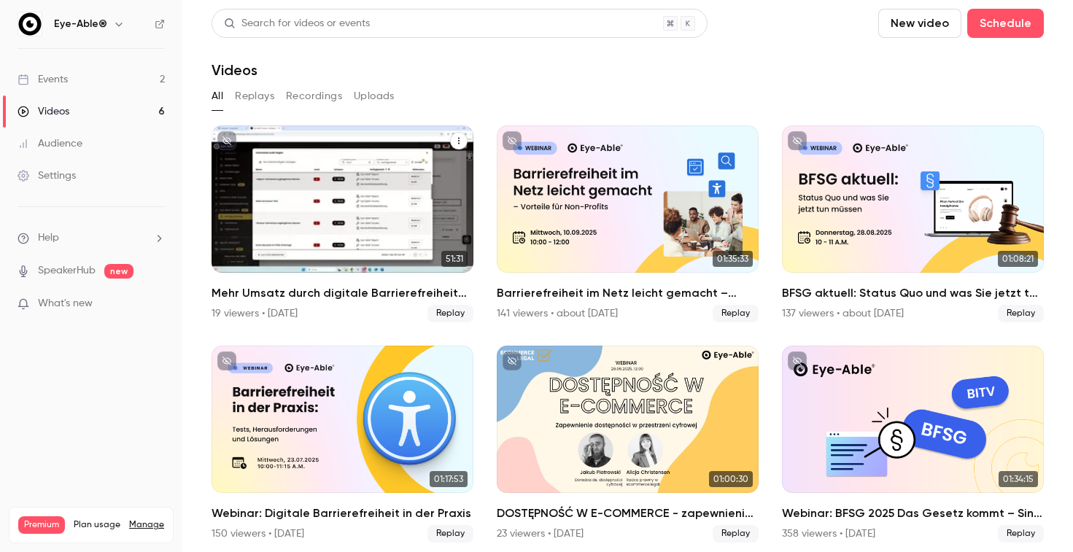
click at [314, 198] on div "Mehr Umsatz durch digitale Barrierefreiheit im E-Commerce" at bounding box center [343, 199] width 262 height 147
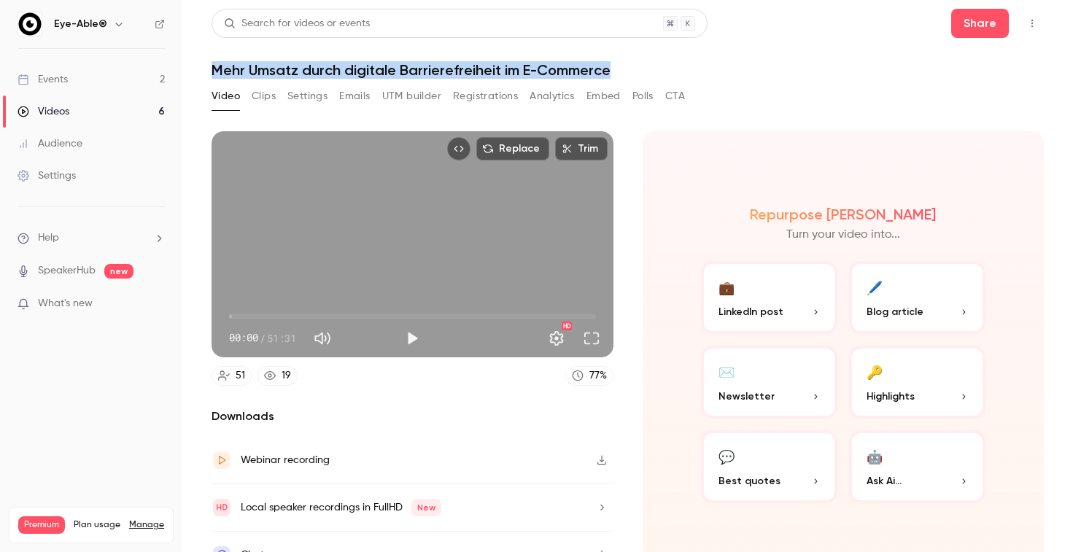
copy h1 "Mehr Umsatz durch digitale Barrierefreiheit im E-Commerce"
drag, startPoint x: 212, startPoint y: 69, endPoint x: 756, endPoint y: 73, distance: 544.4
click at [756, 73] on h1 "Mehr Umsatz durch digitale Barrierefreiheit im E-Commerce" at bounding box center [628, 70] width 833 height 18
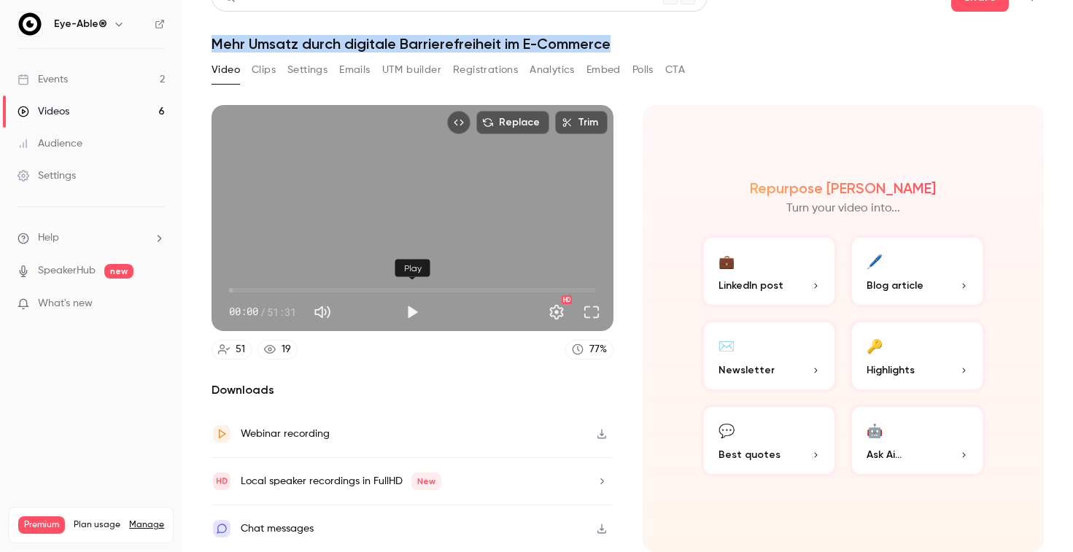
click at [417, 298] on button "Play" at bounding box center [412, 312] width 29 height 29
click at [416, 298] on button "Pause" at bounding box center [412, 312] width 29 height 29
type input "***"
click at [222, 58] on button "Video" at bounding box center [226, 69] width 28 height 23
click at [109, 76] on link "Events 2" at bounding box center [91, 79] width 182 height 32
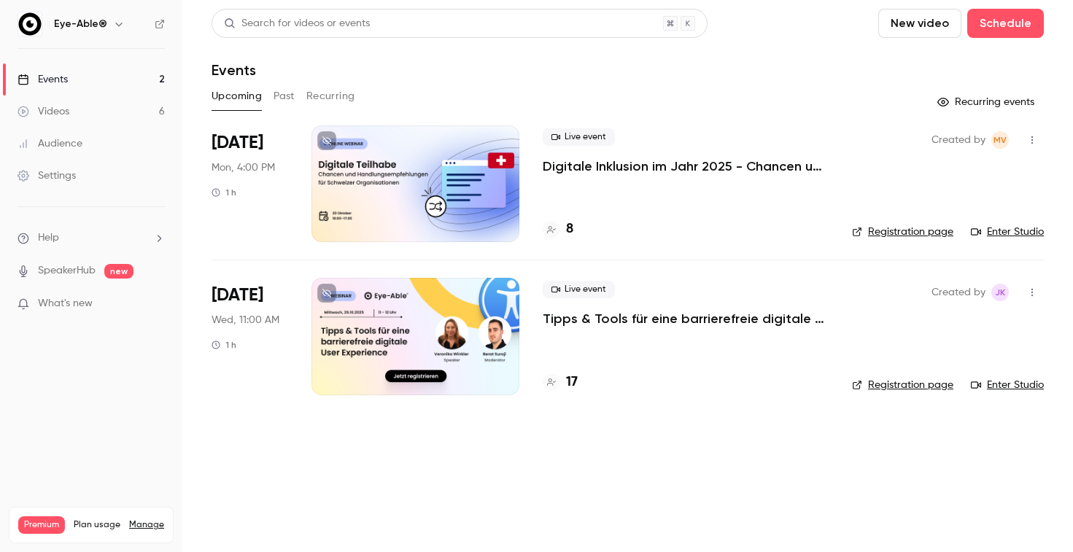
click at [104, 113] on link "Videos 6" at bounding box center [91, 112] width 182 height 32
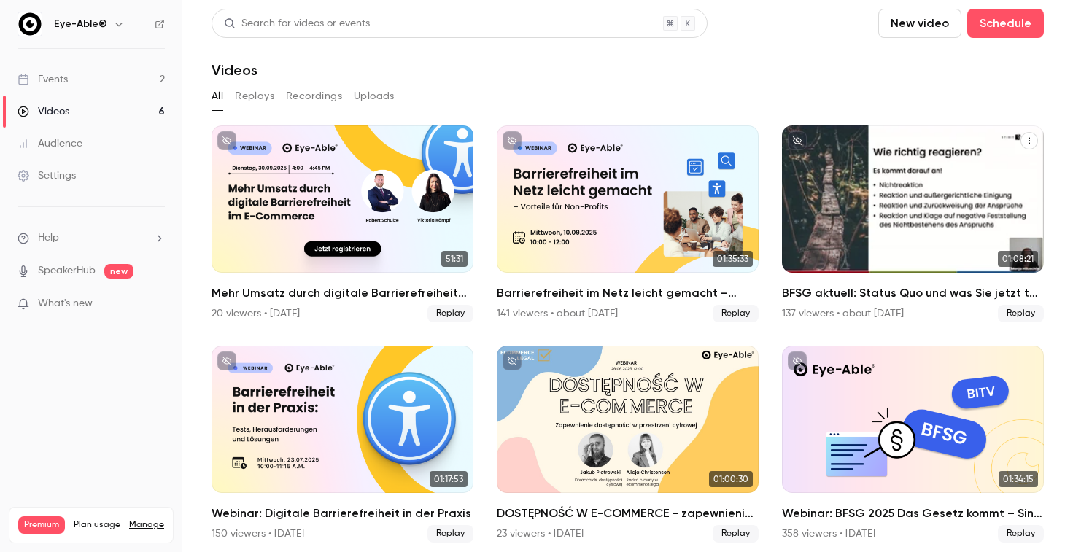
click at [893, 293] on h2 "BFSG aktuell: Status Quo und was Sie jetzt tun müssen" at bounding box center [913, 294] width 262 height 18
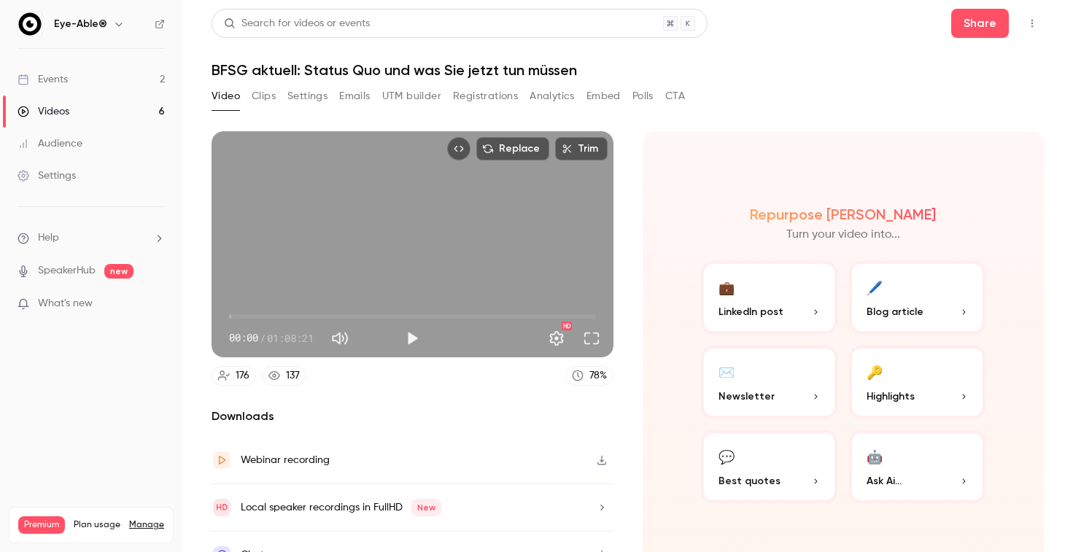
click at [244, 320] on span "00:00" at bounding box center [412, 316] width 367 height 23
click at [408, 336] on button "Play" at bounding box center [412, 338] width 29 height 29
click at [261, 316] on span "02:44" at bounding box center [412, 316] width 367 height 23
click at [415, 337] on button "Pause" at bounding box center [412, 338] width 29 height 29
click at [304, 315] on span "06:00" at bounding box center [412, 316] width 367 height 23
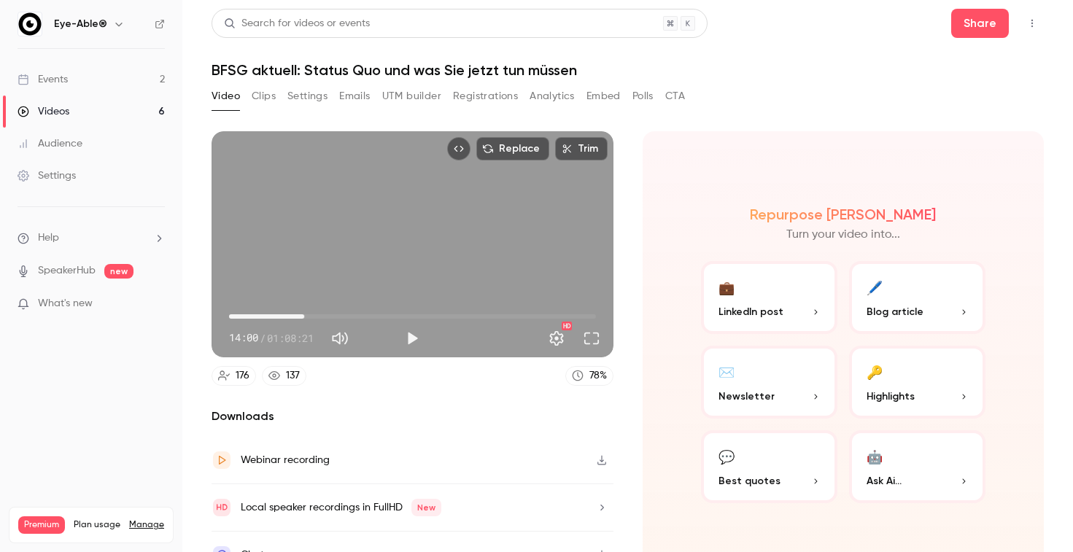
click at [388, 315] on span "14:00" at bounding box center [412, 316] width 367 height 23
click at [418, 321] on div "Play" at bounding box center [413, 308] width 35 height 32
click at [440, 314] on span "39:10" at bounding box center [412, 316] width 367 height 23
click at [418, 340] on button "Play" at bounding box center [412, 338] width 29 height 29
click at [414, 336] on button "Pause" at bounding box center [412, 338] width 29 height 29
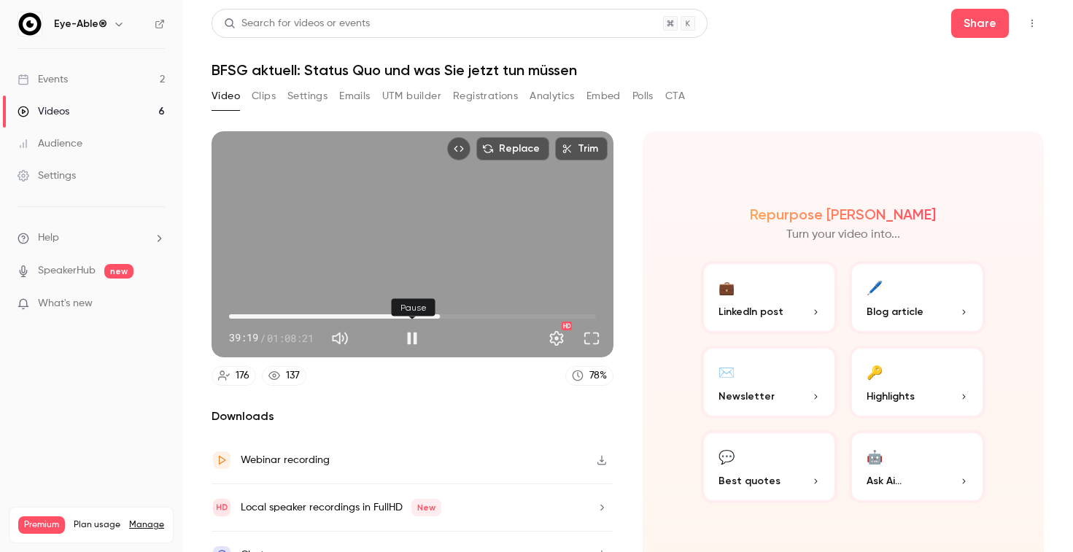
type input "******"
click at [120, 115] on link "Videos 6" at bounding box center [91, 112] width 182 height 32
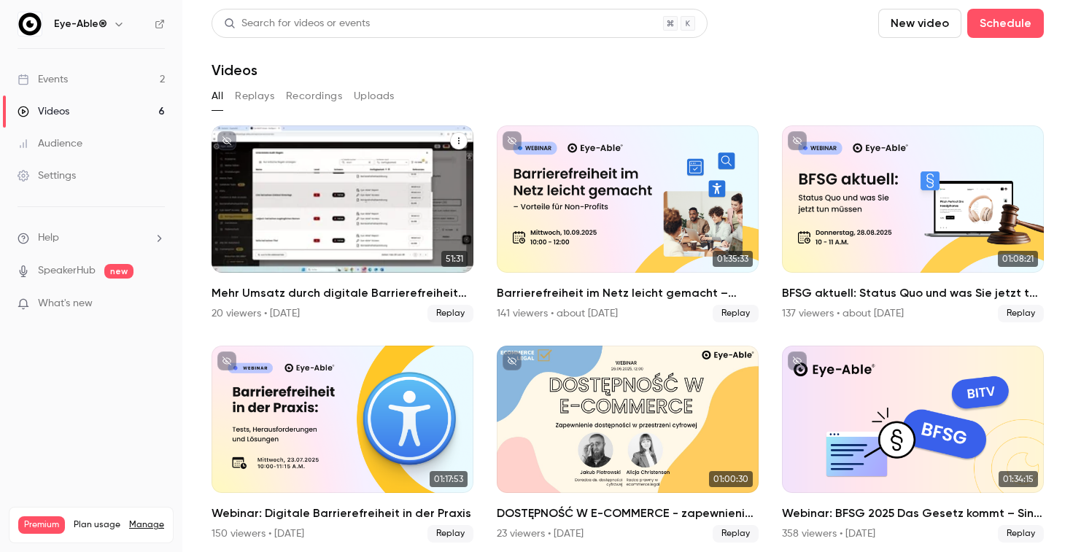
click at [306, 288] on h2 "Mehr Umsatz durch digitale Barrierefreiheit im E-Commerce" at bounding box center [343, 294] width 262 height 18
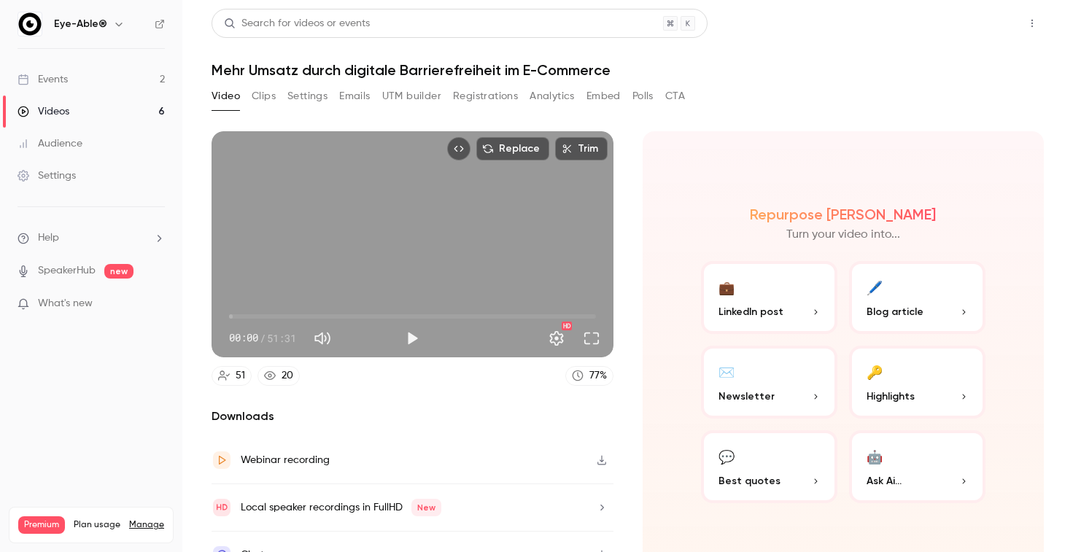
click at [1000, 24] on button "Share" at bounding box center [981, 23] width 58 height 29
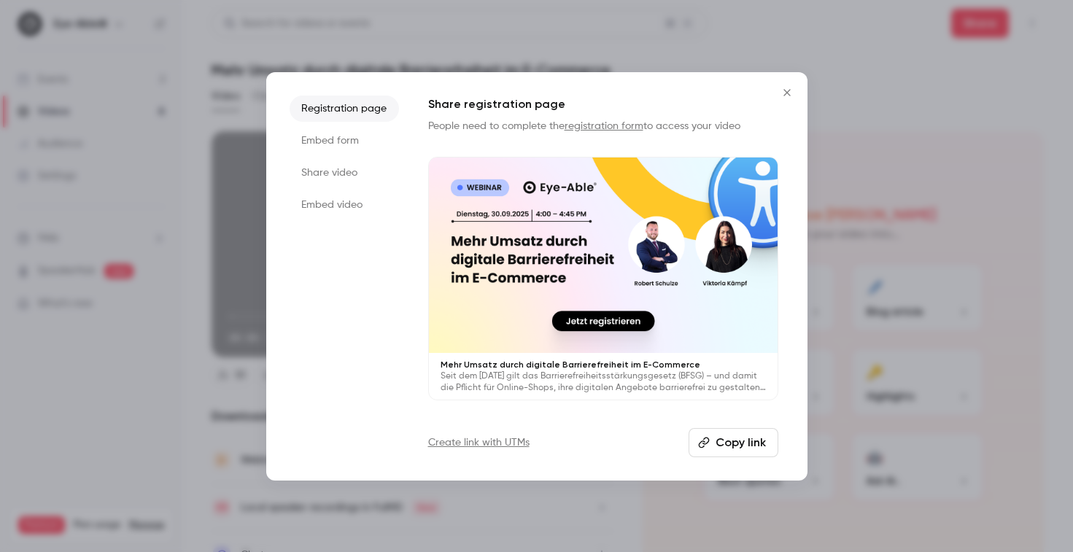
click at [320, 210] on li "Embed video" at bounding box center [344, 205] width 109 height 26
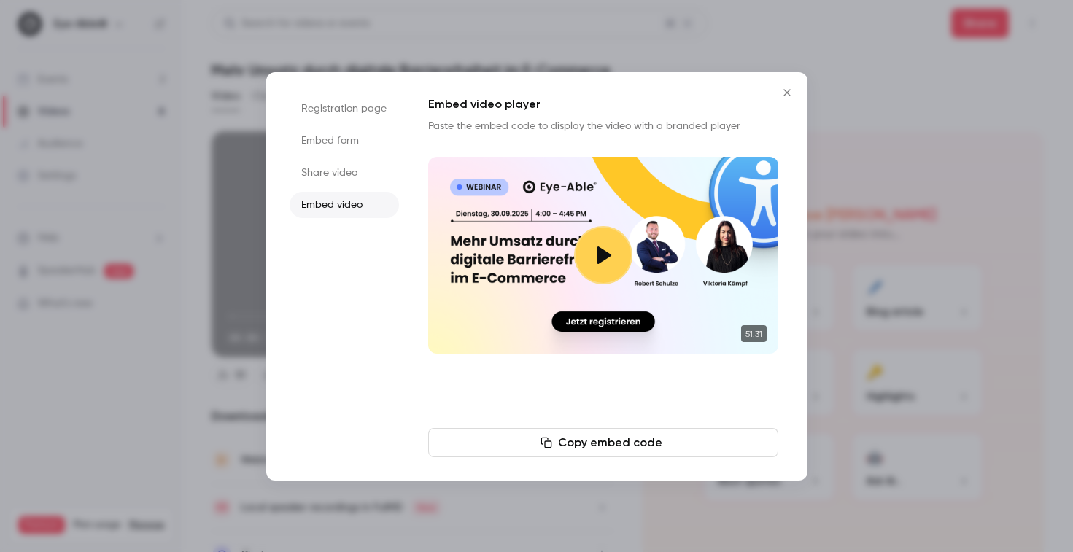
click at [393, 193] on ul "Registration page Embed form Share video Embed video" at bounding box center [344, 277] width 109 height 362
click at [382, 180] on li "Share video" at bounding box center [344, 173] width 109 height 26
click at [573, 439] on icon "button" at bounding box center [574, 443] width 12 height 12
click at [790, 89] on icon "Close" at bounding box center [788, 93] width 18 height 12
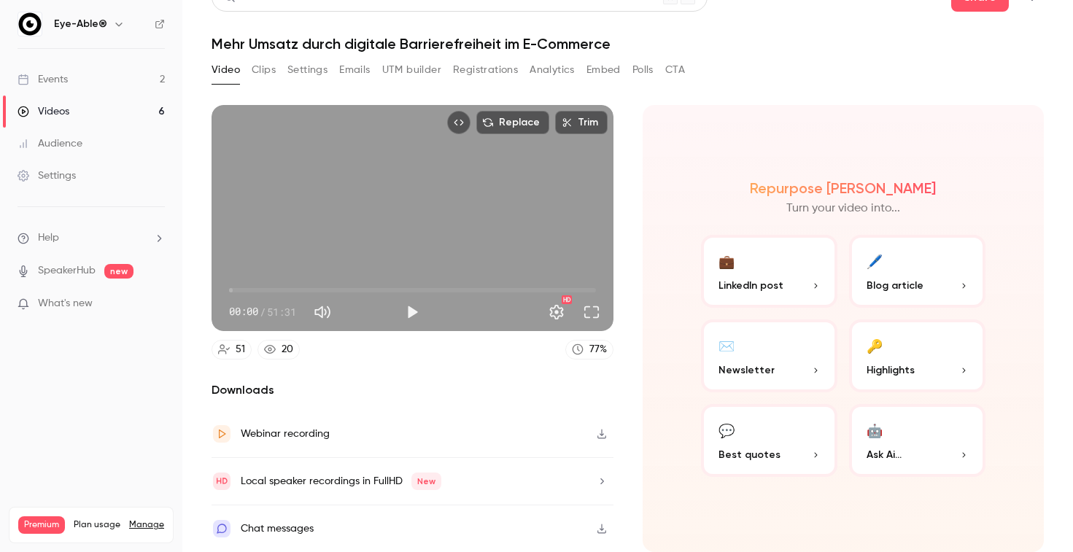
click at [125, 77] on link "Events 2" at bounding box center [91, 79] width 182 height 32
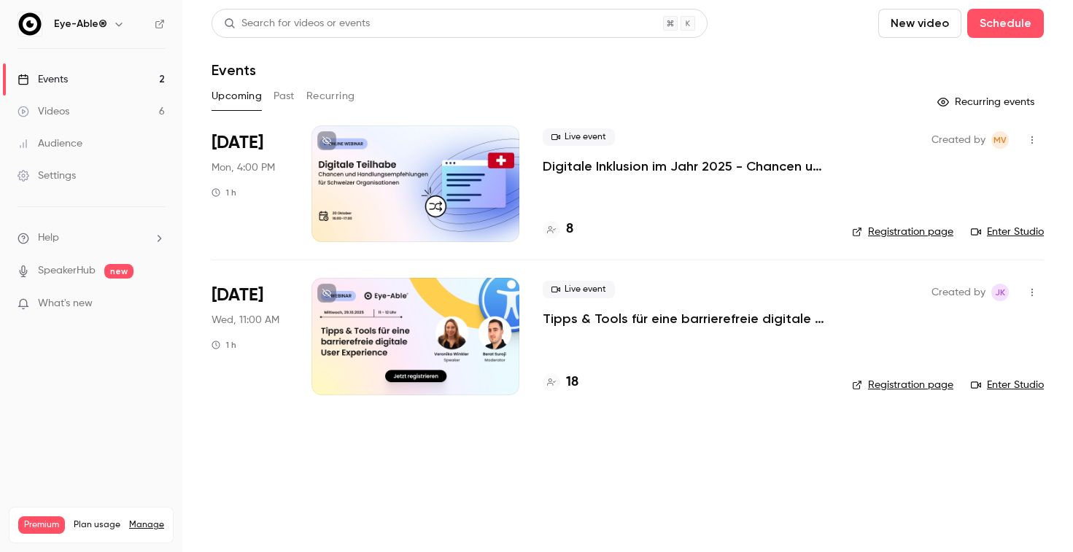
click at [625, 320] on p "Tipps & Tools für eine barrierefreie digitale User Experience" at bounding box center [686, 319] width 286 height 18
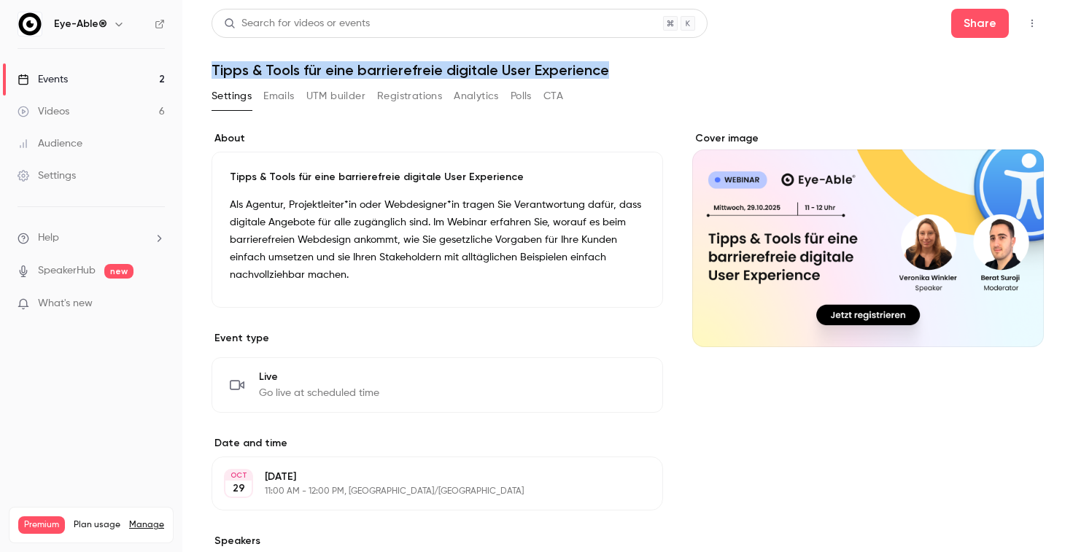
copy h1 "Tipps & Tools für eine barrierefreie digitale User Experience"
drag, startPoint x: 209, startPoint y: 72, endPoint x: 632, endPoint y: 72, distance: 422.5
click at [632, 72] on main "Search for videos or events Share Tipps & Tools für eine barrierefreie digitale…" at bounding box center [627, 276] width 891 height 552
